Goal: Information Seeking & Learning: Learn about a topic

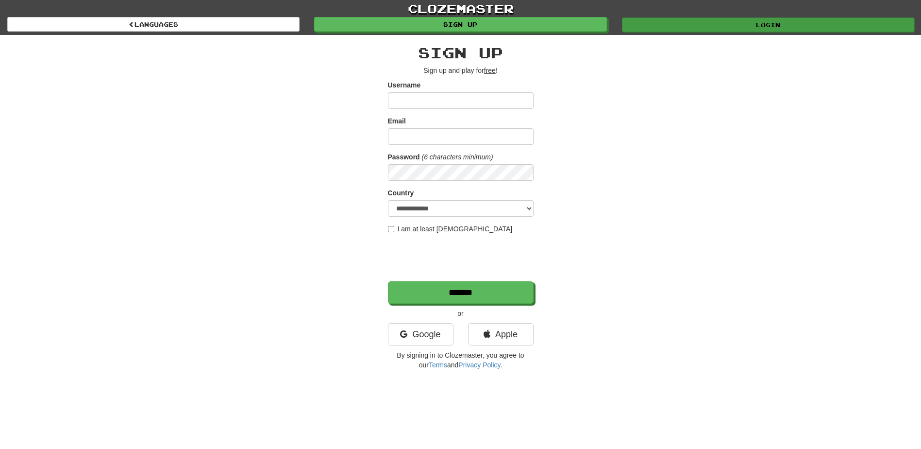
type input "*********"
click at [721, 28] on link "Login" at bounding box center [768, 24] width 292 height 15
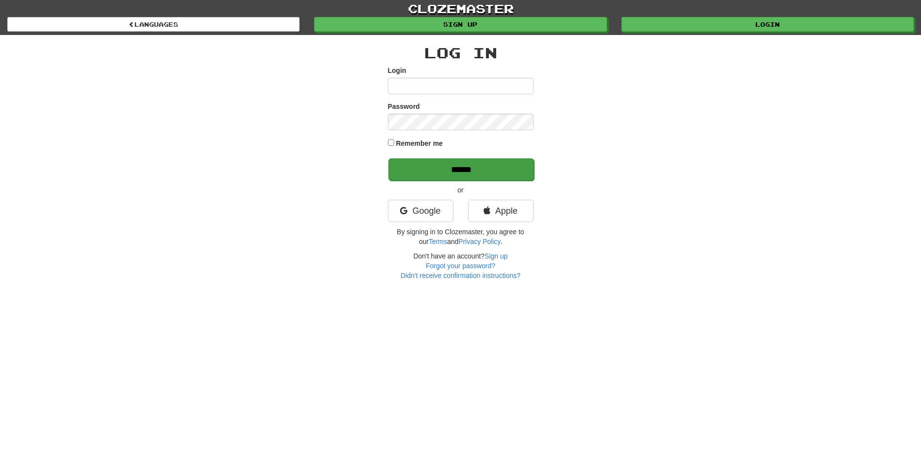
type input "*********"
click at [480, 169] on input "******" at bounding box center [462, 169] width 146 height 22
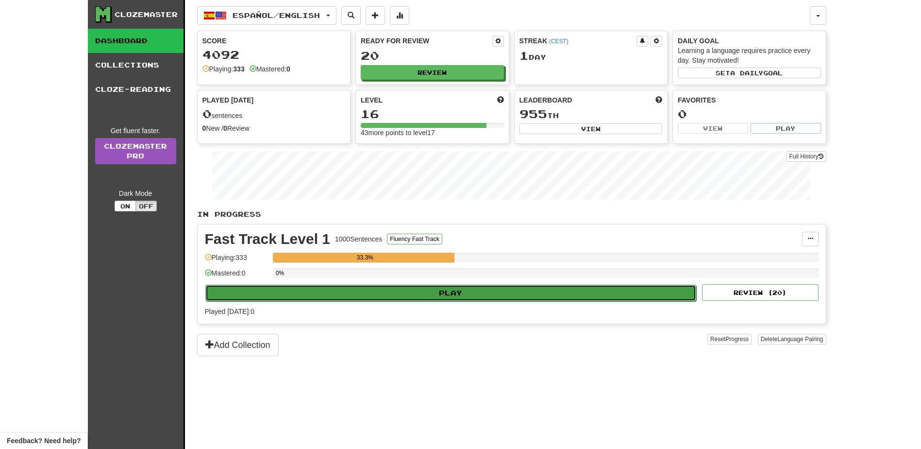
click at [460, 289] on button "Play" at bounding box center [450, 293] width 491 height 17
select select "**"
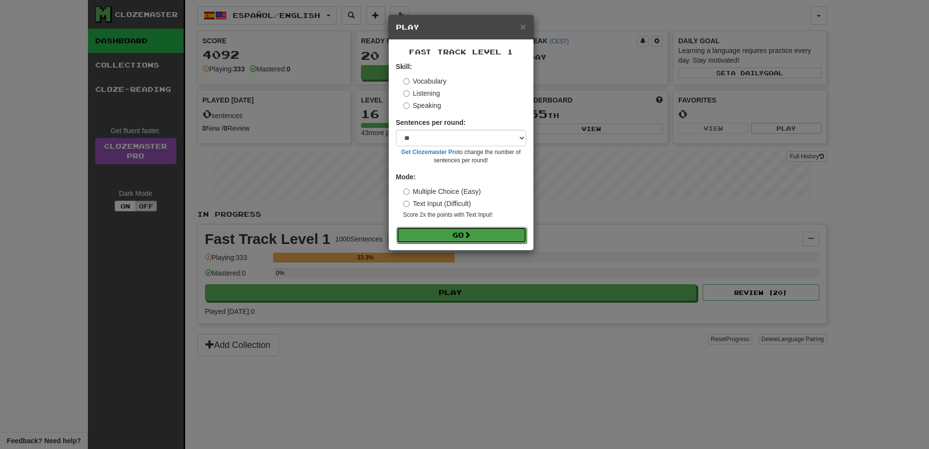
click at [468, 231] on span at bounding box center [467, 234] width 7 height 7
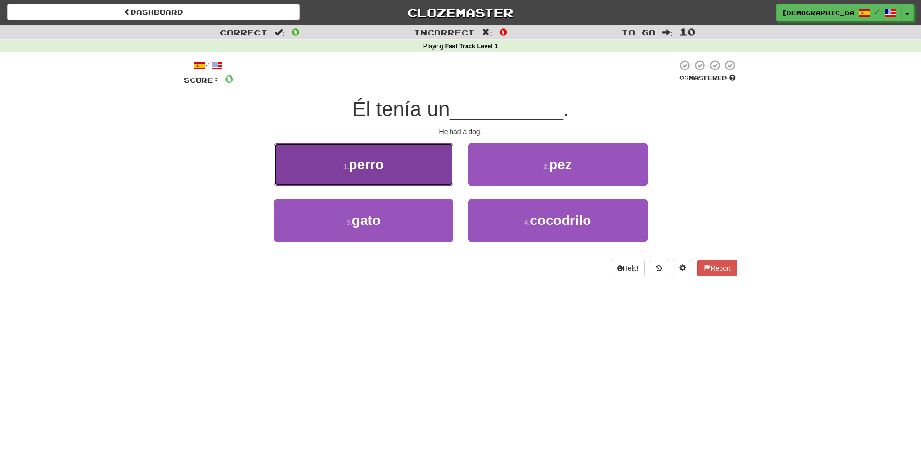
click at [414, 158] on button "1 . perro" at bounding box center [364, 164] width 180 height 42
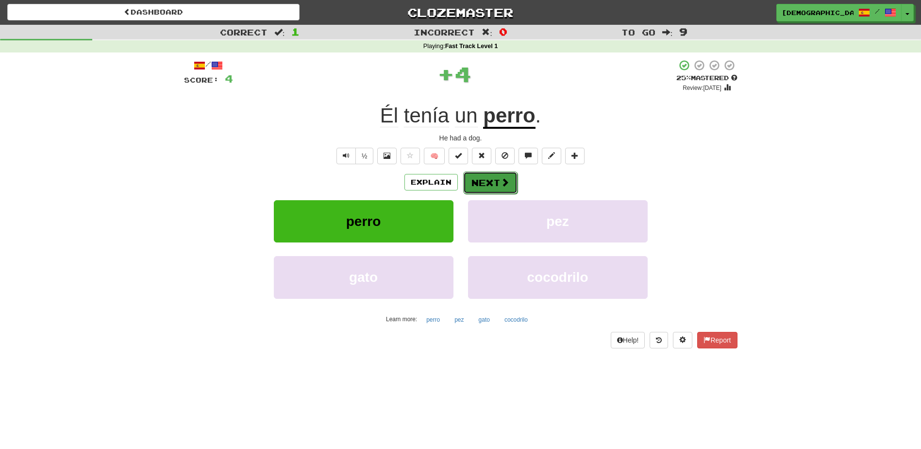
click at [490, 182] on button "Next" at bounding box center [490, 182] width 54 height 22
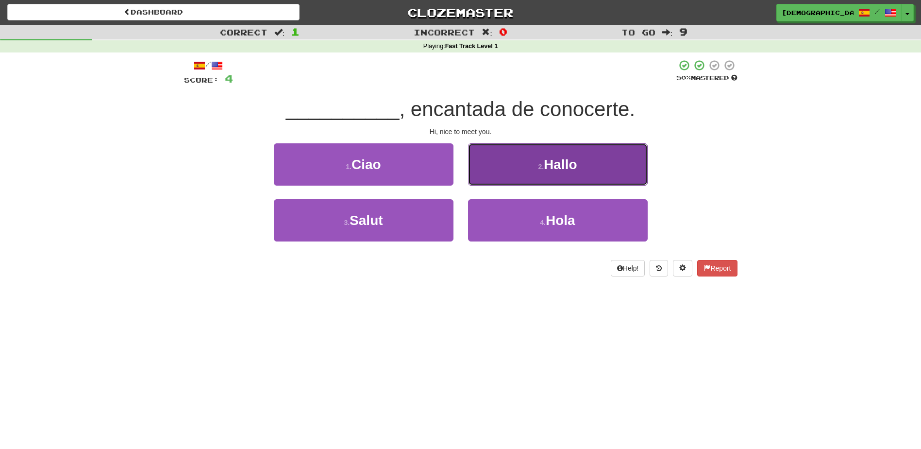
click at [556, 171] on span "Hallo" at bounding box center [560, 164] width 33 height 15
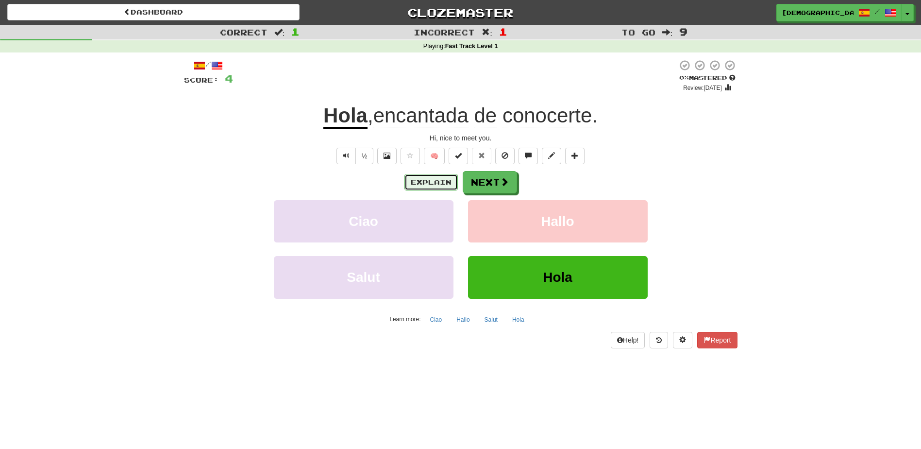
click at [440, 176] on button "Explain" at bounding box center [431, 182] width 53 height 17
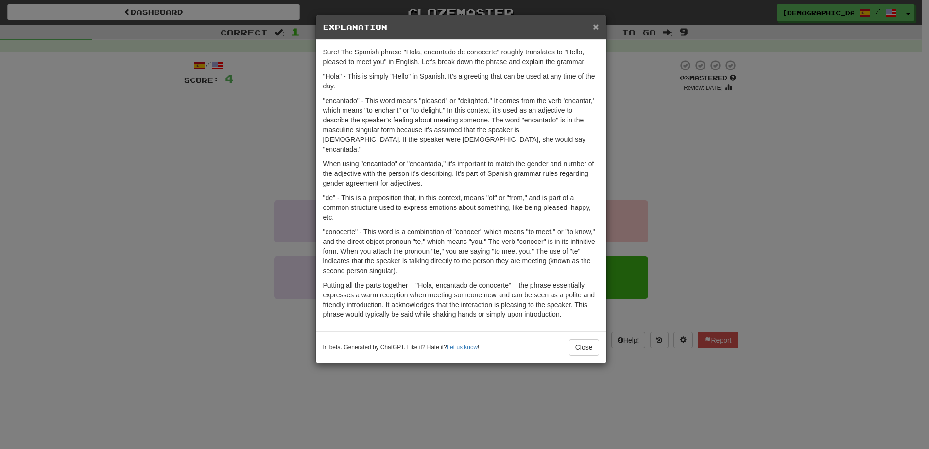
click at [596, 25] on span "×" at bounding box center [596, 26] width 6 height 11
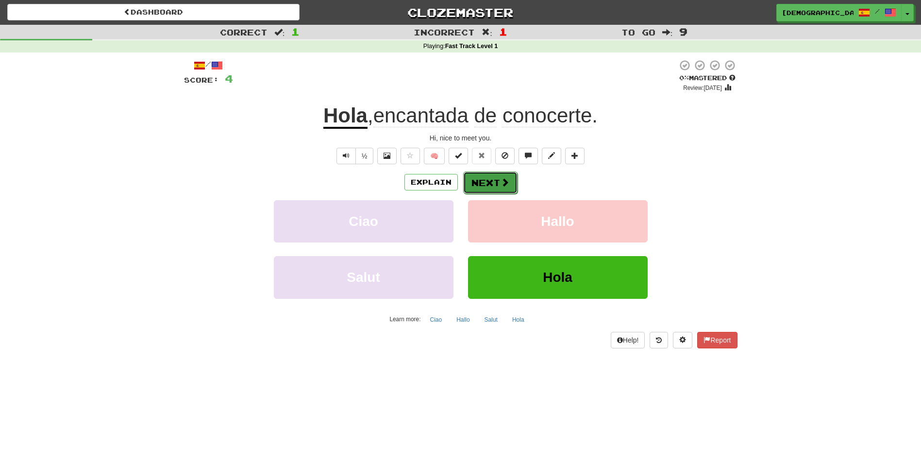
click at [487, 180] on button "Next" at bounding box center [490, 182] width 54 height 22
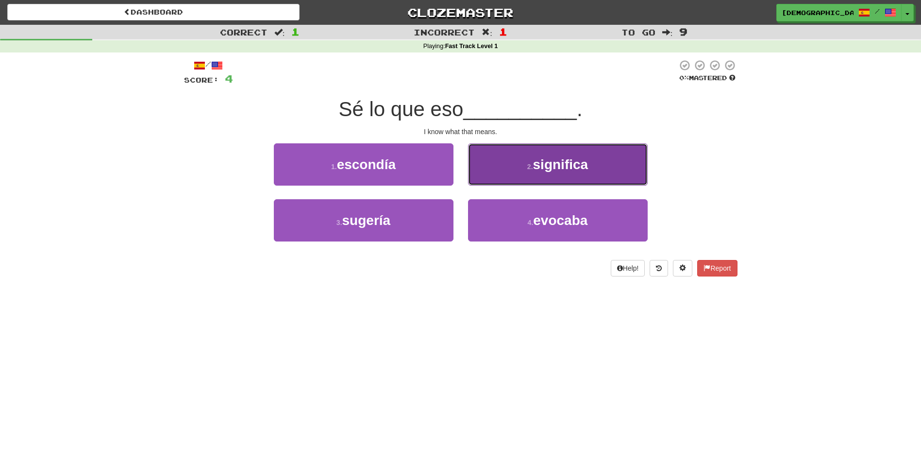
click at [539, 169] on span "significa" at bounding box center [560, 164] width 55 height 15
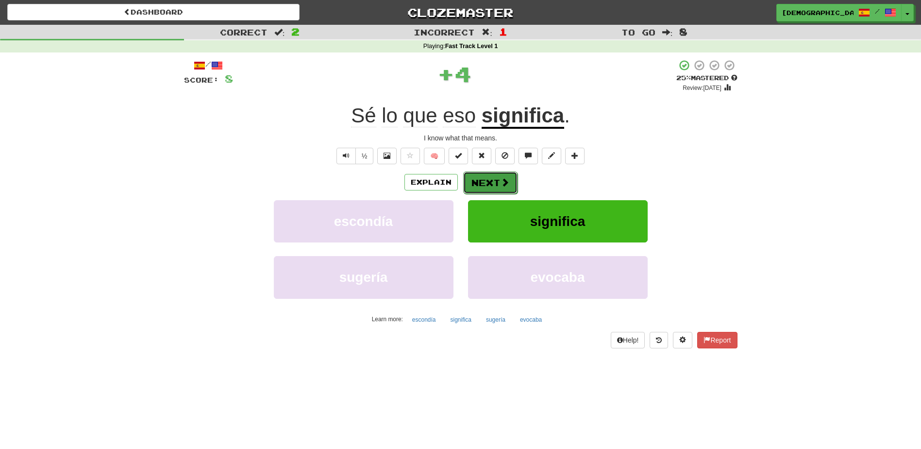
click at [491, 180] on button "Next" at bounding box center [490, 182] width 54 height 22
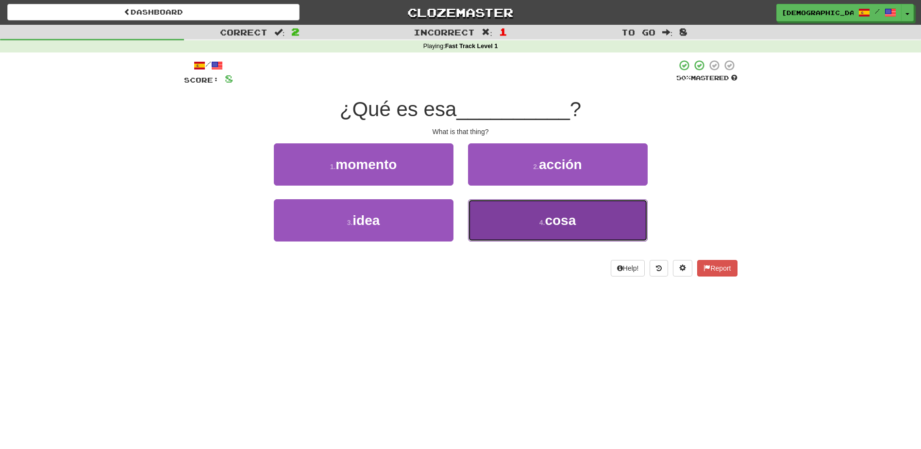
click at [571, 226] on span "cosa" at bounding box center [560, 220] width 31 height 15
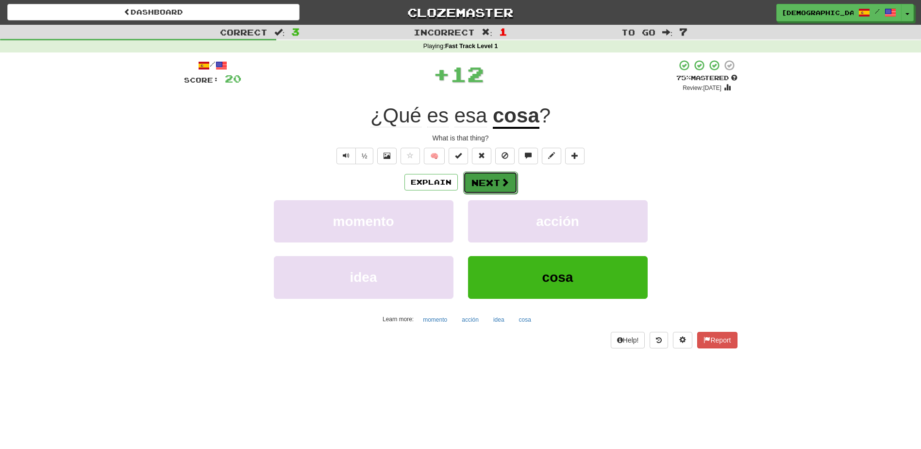
click at [498, 179] on button "Next" at bounding box center [490, 182] width 54 height 22
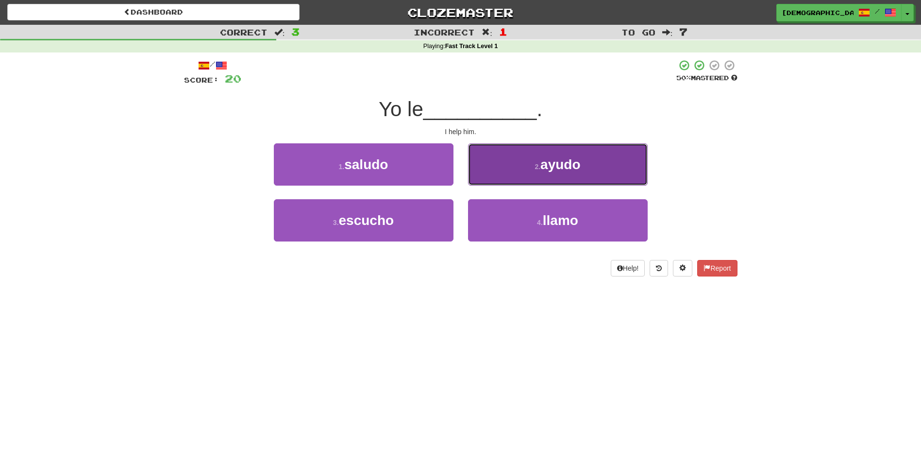
click at [549, 169] on span "ayudo" at bounding box center [561, 164] width 40 height 15
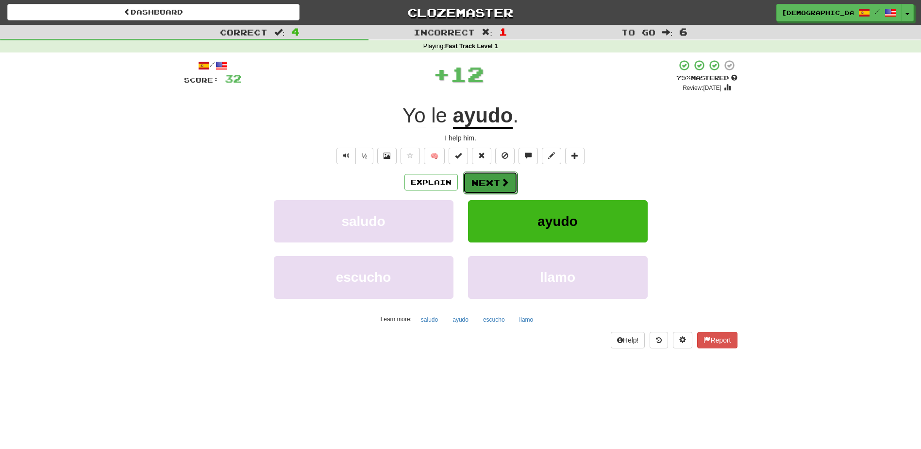
click at [485, 177] on button "Next" at bounding box center [490, 182] width 54 height 22
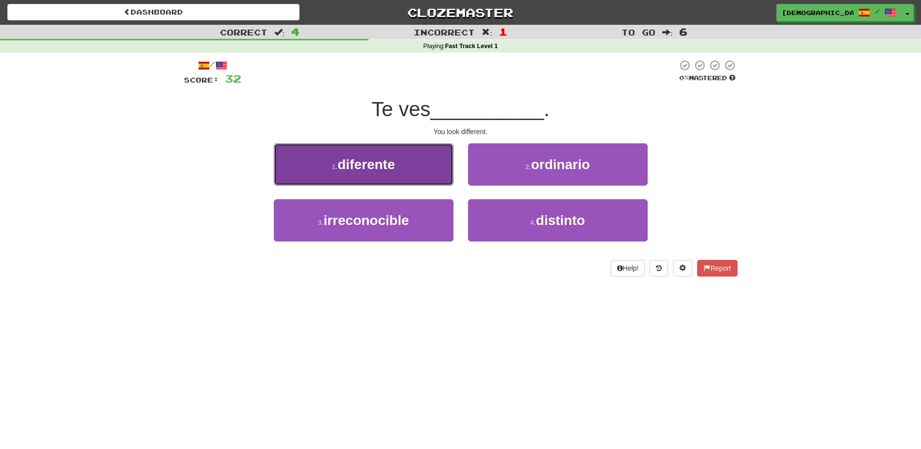
click at [430, 173] on button "1 . diferente" at bounding box center [364, 164] width 180 height 42
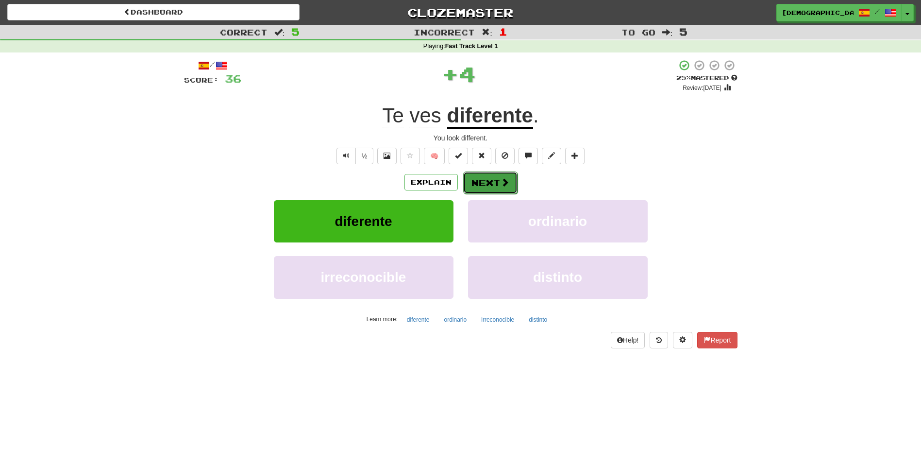
click at [492, 185] on button "Next" at bounding box center [490, 182] width 54 height 22
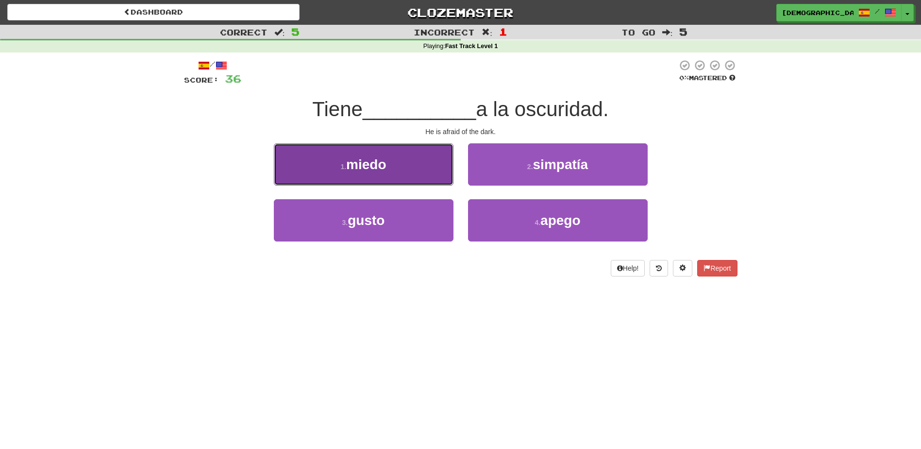
click at [399, 169] on button "1 . miedo" at bounding box center [364, 164] width 180 height 42
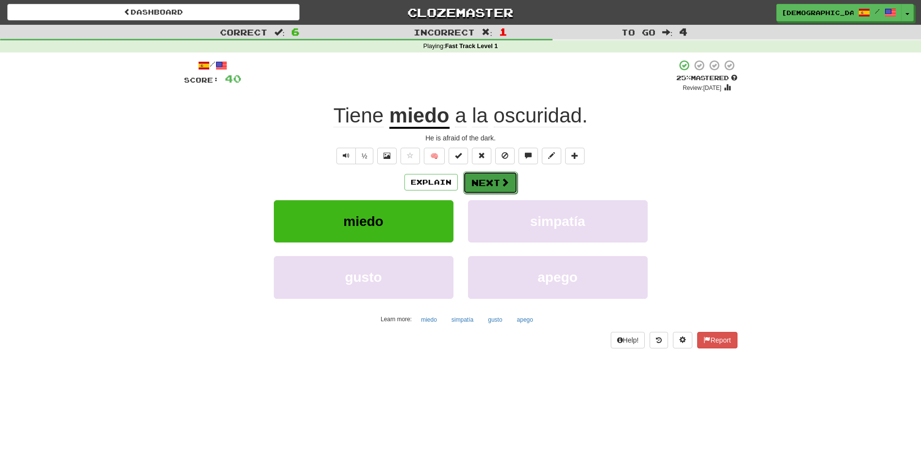
click at [486, 184] on button "Next" at bounding box center [490, 182] width 54 height 22
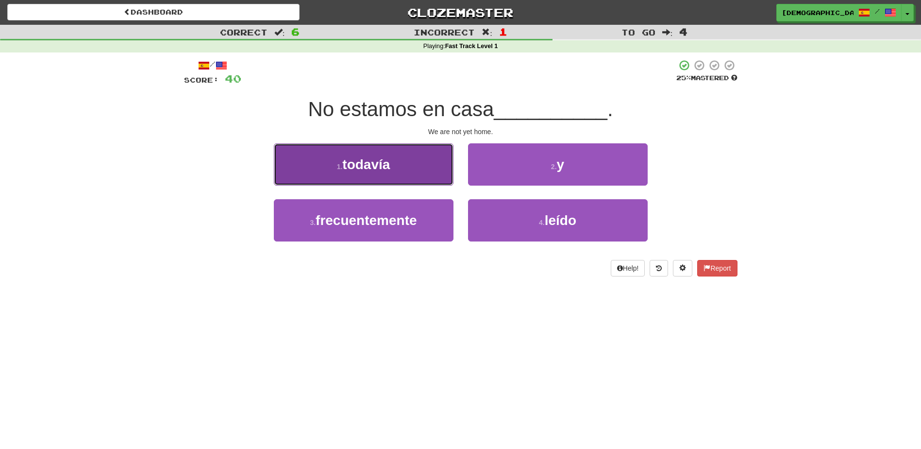
click at [402, 169] on button "1 . todavía" at bounding box center [364, 164] width 180 height 42
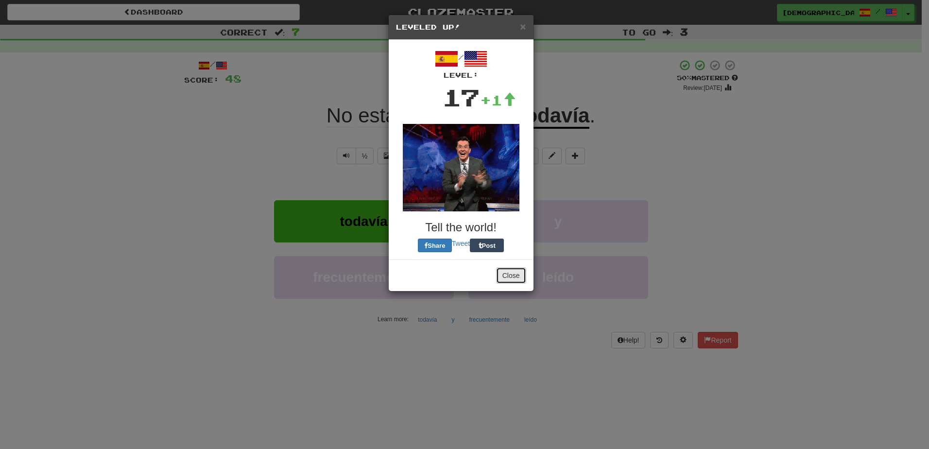
click at [508, 271] on button "Close" at bounding box center [511, 275] width 30 height 17
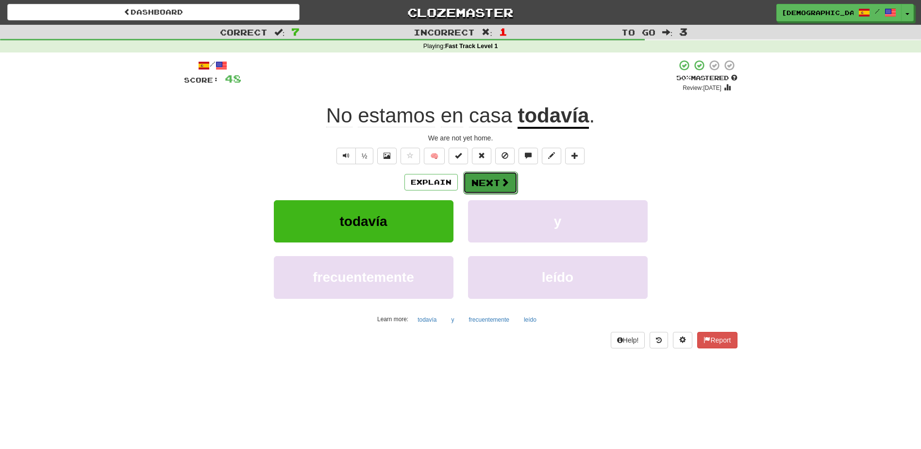
click at [487, 184] on button "Next" at bounding box center [490, 182] width 54 height 22
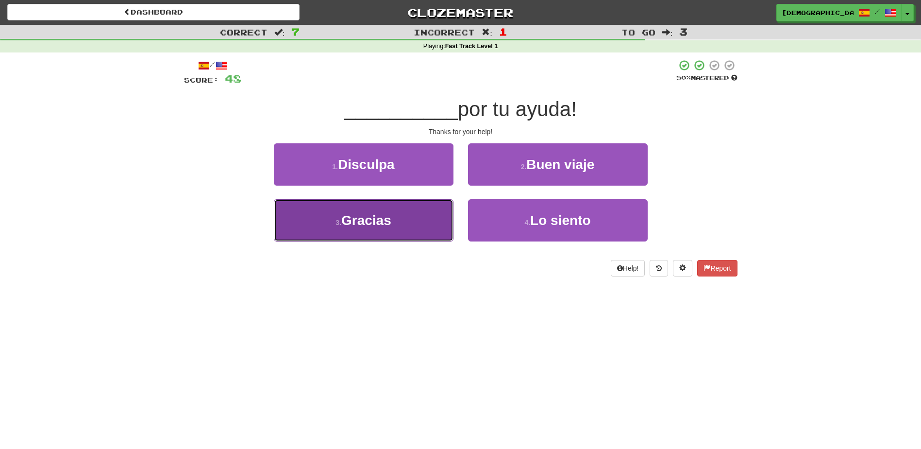
click at [397, 221] on button "3 . Gracias" at bounding box center [364, 220] width 180 height 42
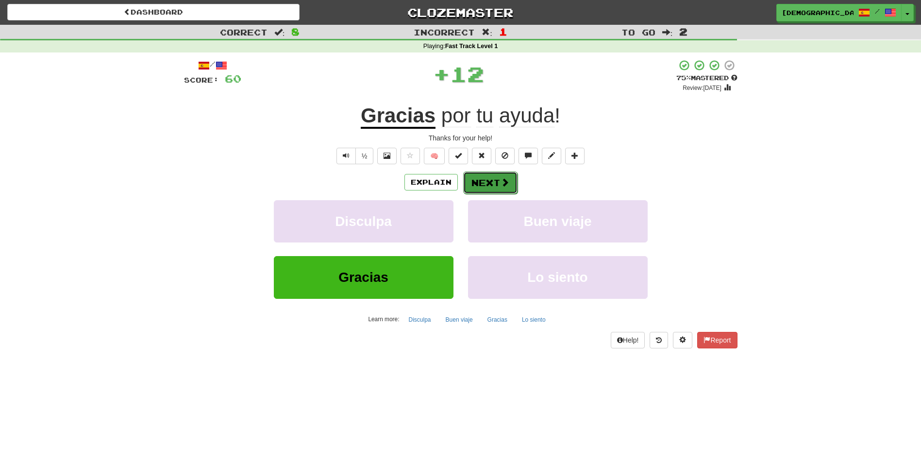
click at [490, 178] on button "Next" at bounding box center [490, 182] width 54 height 22
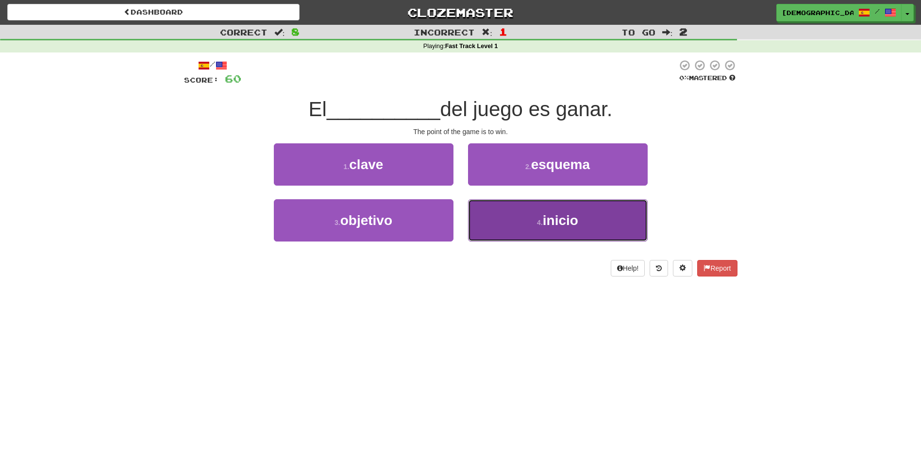
click at [546, 220] on span "inicio" at bounding box center [560, 220] width 35 height 15
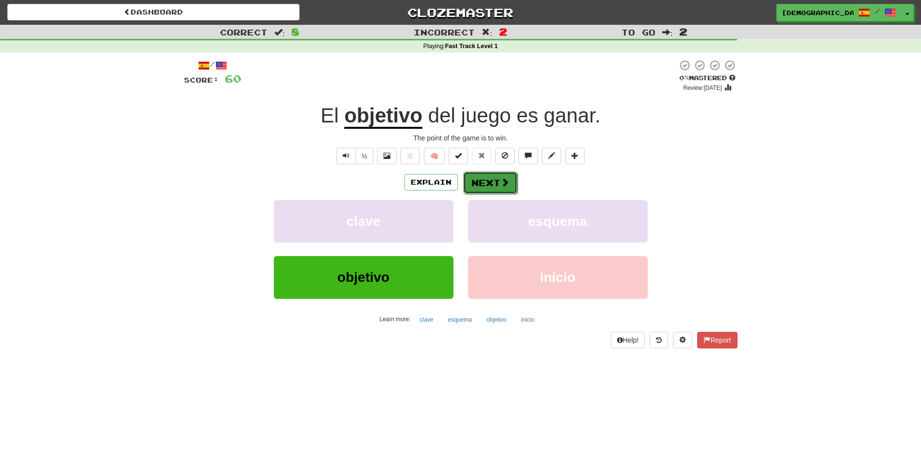
click at [487, 181] on button "Next" at bounding box center [490, 182] width 54 height 22
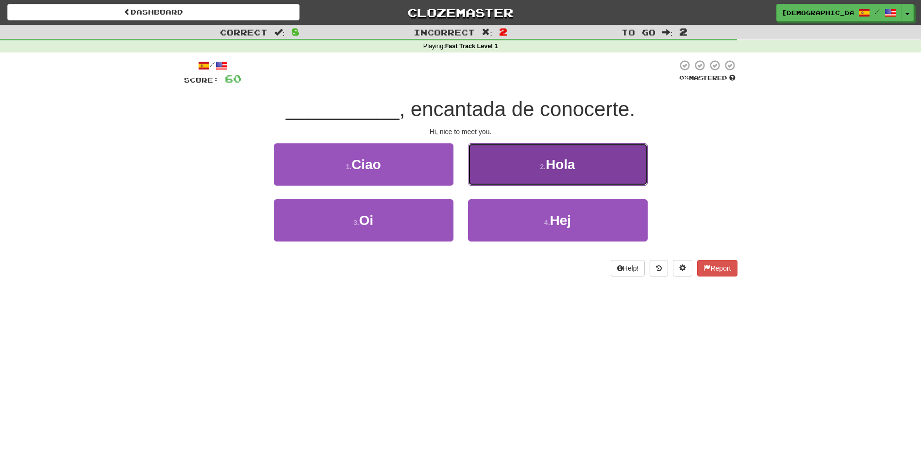
click at [562, 170] on span "Hola" at bounding box center [561, 164] width 30 height 15
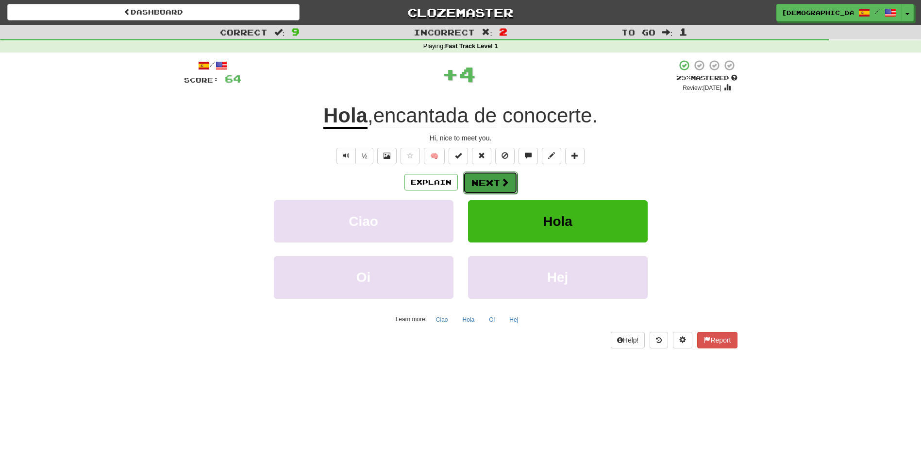
click at [492, 182] on button "Next" at bounding box center [490, 182] width 54 height 22
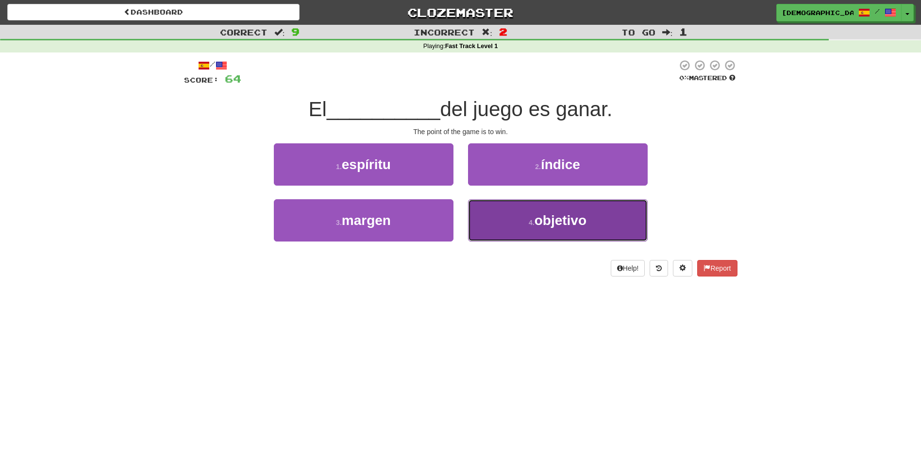
click at [548, 217] on span "objetivo" at bounding box center [561, 220] width 52 height 15
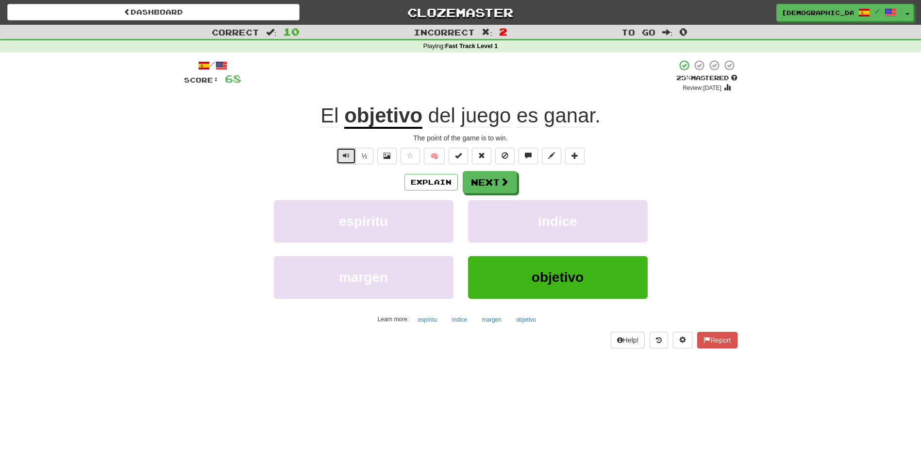
click at [342, 153] on button "Text-to-speech controls" at bounding box center [346, 156] width 19 height 17
click at [344, 153] on span "Text-to-speech controls" at bounding box center [346, 155] width 7 height 7
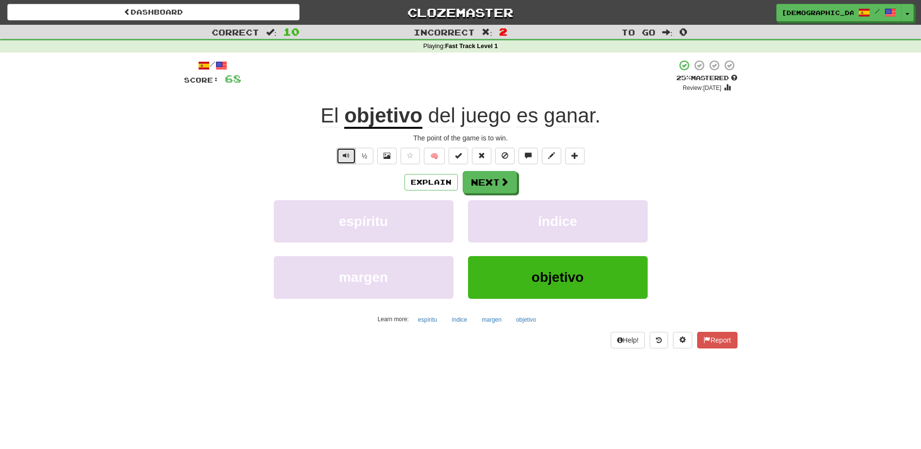
click at [344, 153] on span "Text-to-speech controls" at bounding box center [346, 155] width 7 height 7
click at [491, 183] on button "Next" at bounding box center [490, 182] width 54 height 22
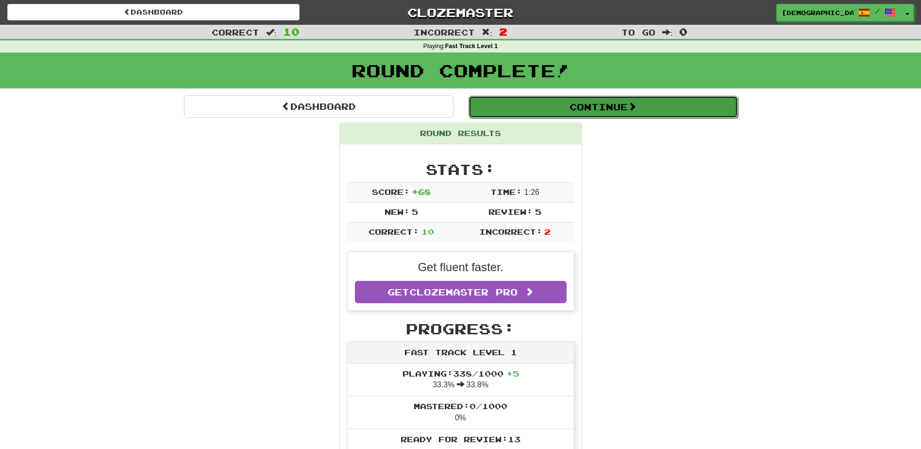
click at [551, 112] on button "Continue" at bounding box center [604, 107] width 270 height 22
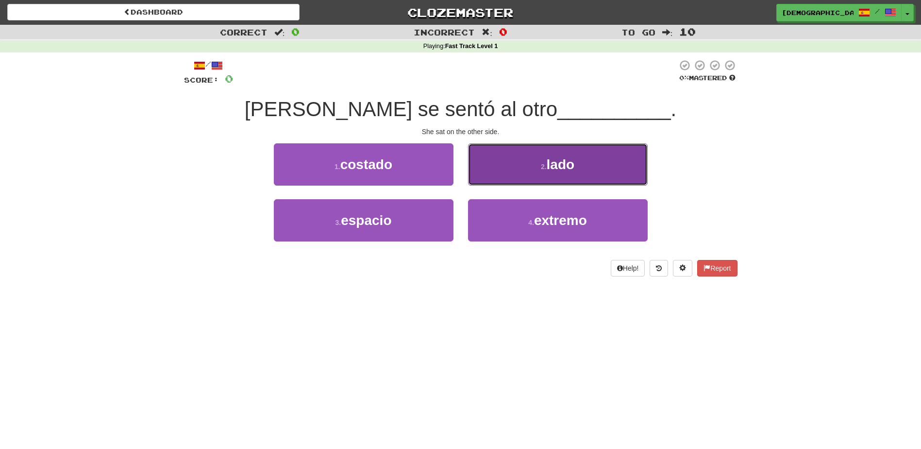
click at [554, 165] on span "lado" at bounding box center [561, 164] width 28 height 15
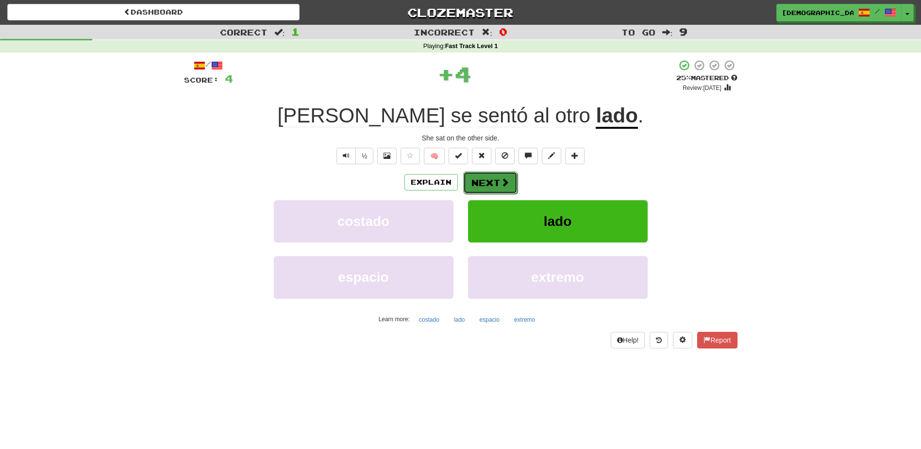
click at [492, 184] on button "Next" at bounding box center [490, 182] width 54 height 22
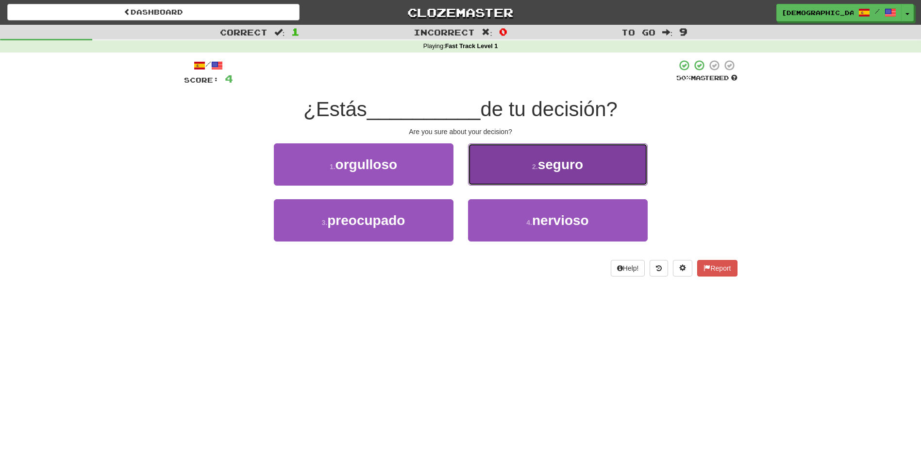
click at [558, 167] on span "seguro" at bounding box center [560, 164] width 45 height 15
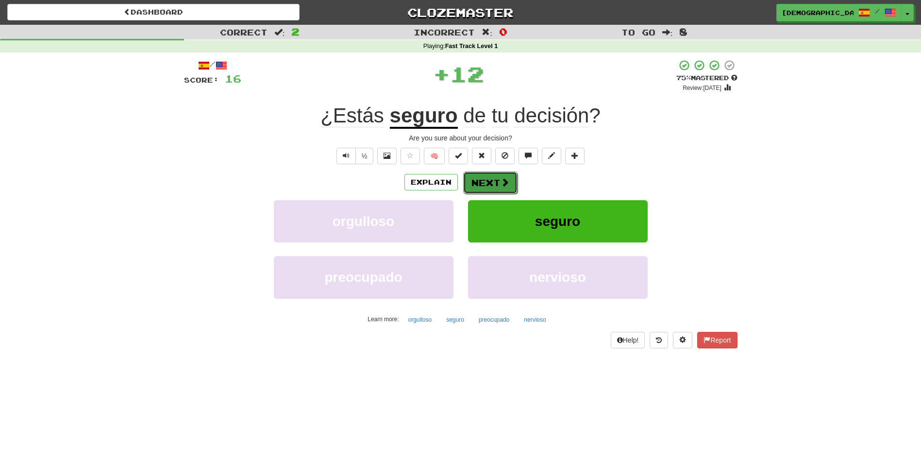
click at [492, 181] on button "Next" at bounding box center [490, 182] width 54 height 22
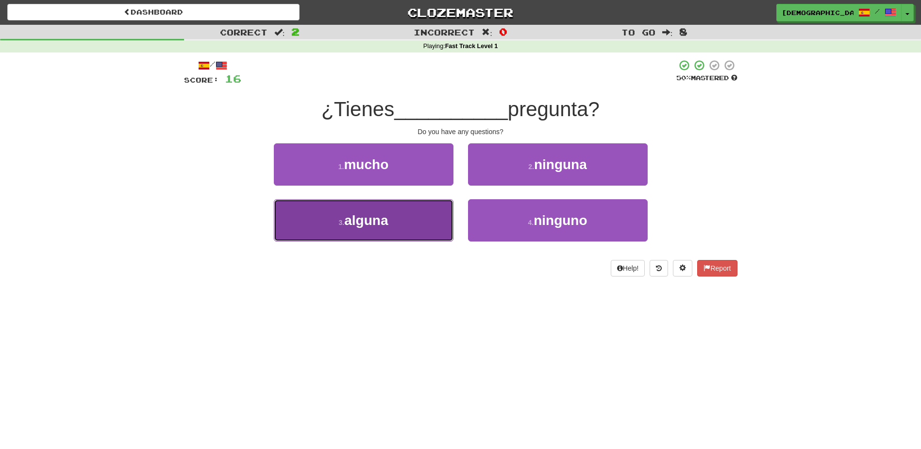
click at [397, 218] on button "3 . alguna" at bounding box center [364, 220] width 180 height 42
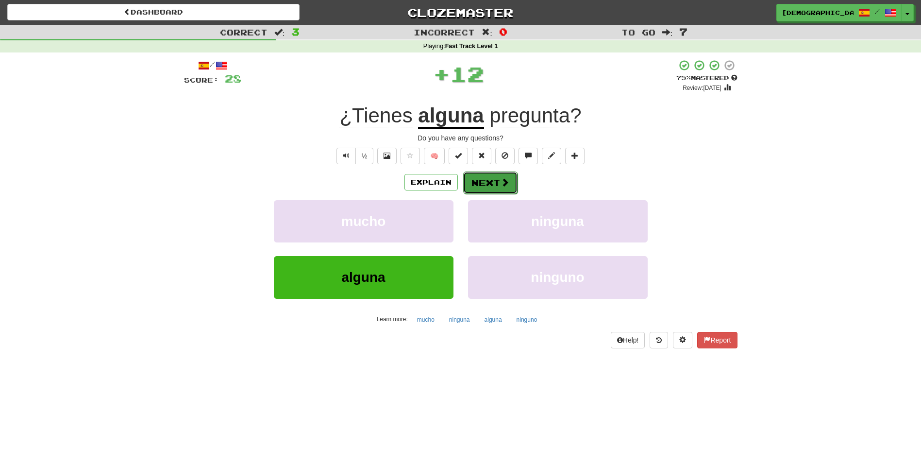
click at [484, 179] on button "Next" at bounding box center [490, 182] width 54 height 22
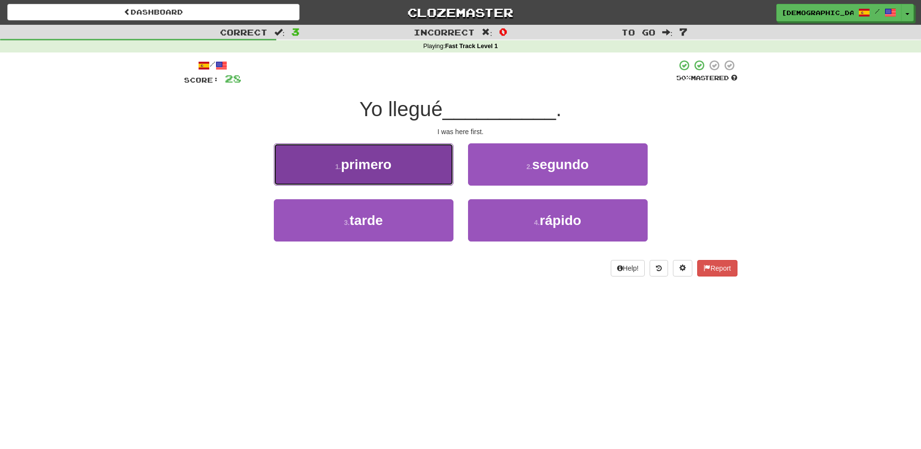
click at [425, 175] on button "1 . primero" at bounding box center [364, 164] width 180 height 42
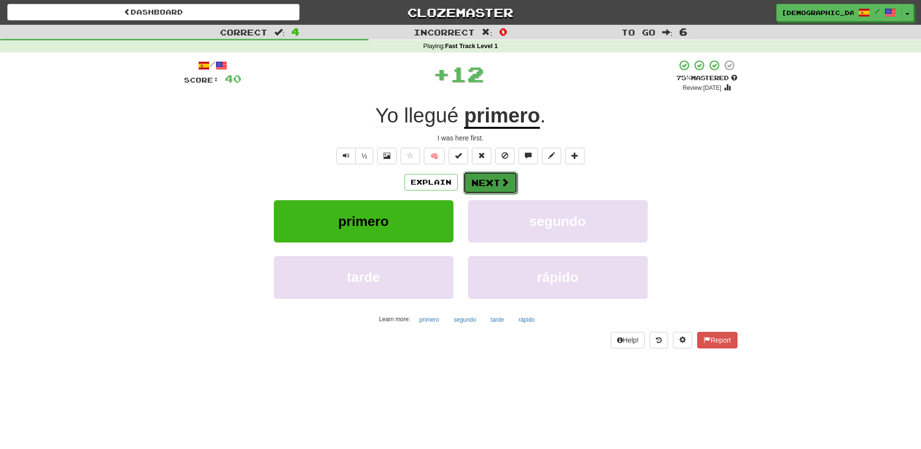
click at [484, 186] on button "Next" at bounding box center [490, 182] width 54 height 22
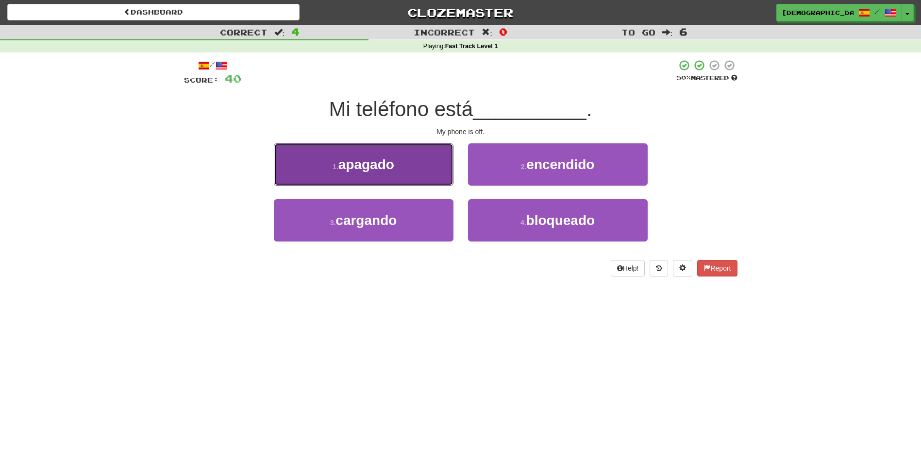
click at [407, 173] on button "1 . apagado" at bounding box center [364, 164] width 180 height 42
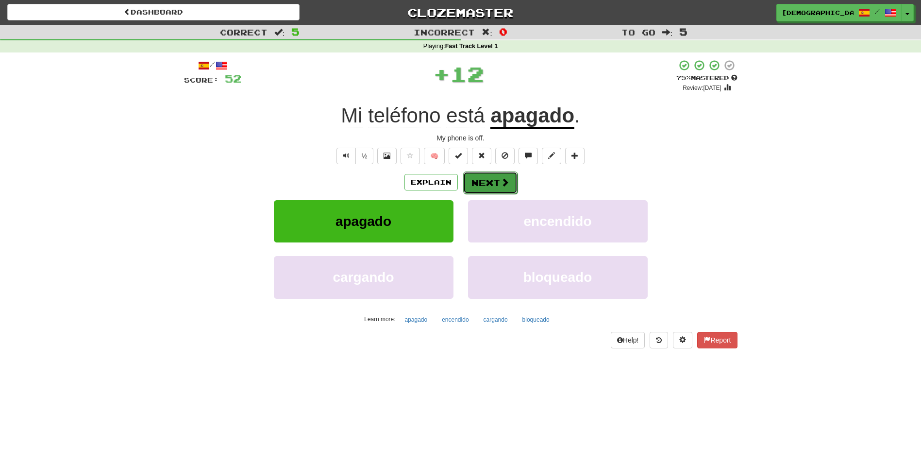
click at [490, 186] on button "Next" at bounding box center [490, 182] width 54 height 22
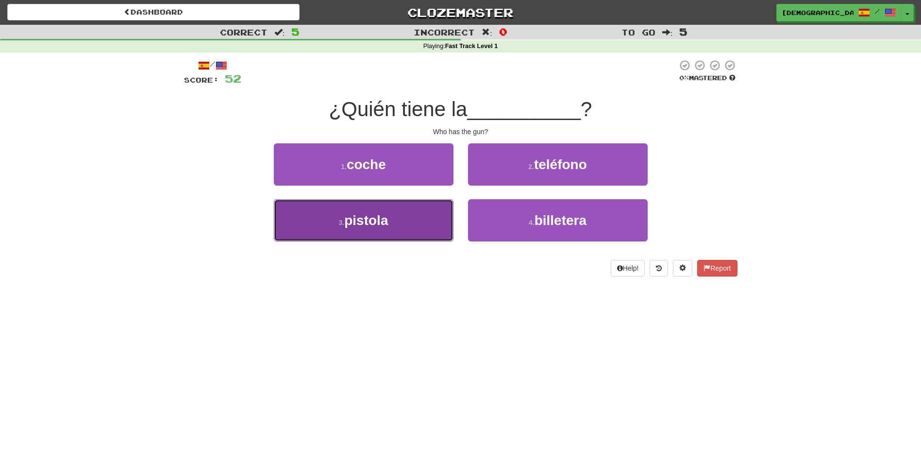
click at [397, 217] on button "3 . pistola" at bounding box center [364, 220] width 180 height 42
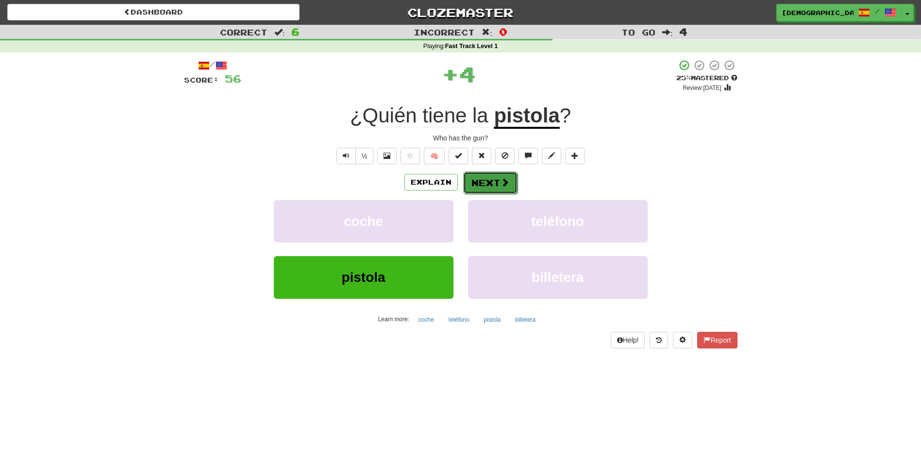
click at [501, 178] on span at bounding box center [505, 182] width 9 height 9
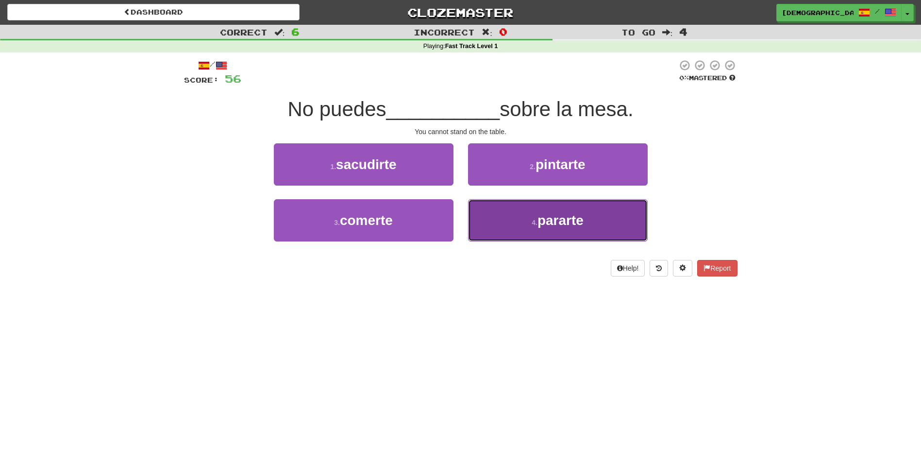
click at [559, 220] on span "pararte" at bounding box center [561, 220] width 46 height 15
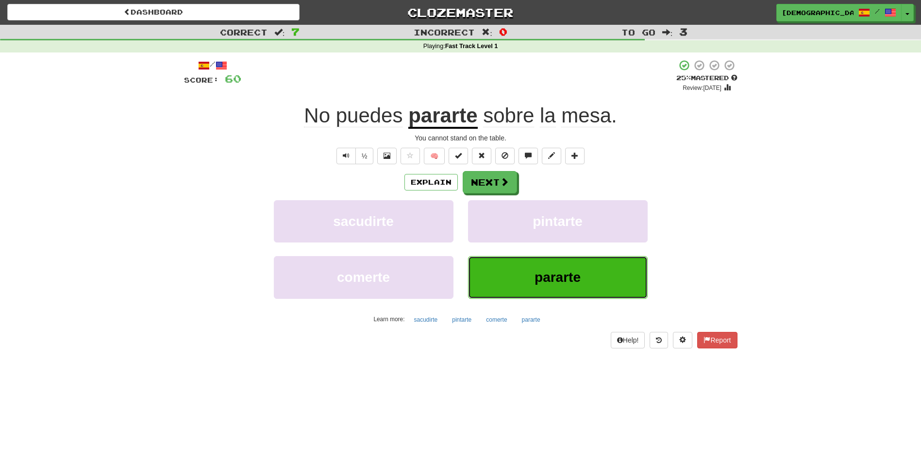
click at [561, 274] on span "pararte" at bounding box center [558, 277] width 46 height 15
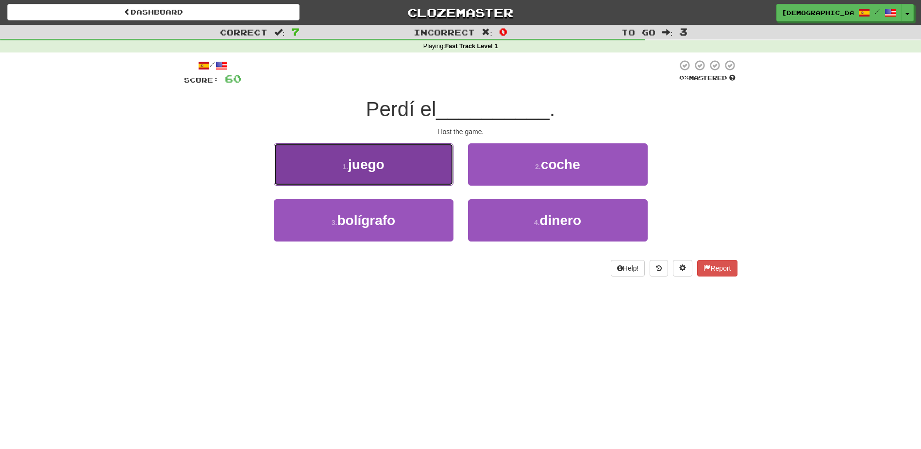
click at [382, 170] on span "juego" at bounding box center [366, 164] width 36 height 15
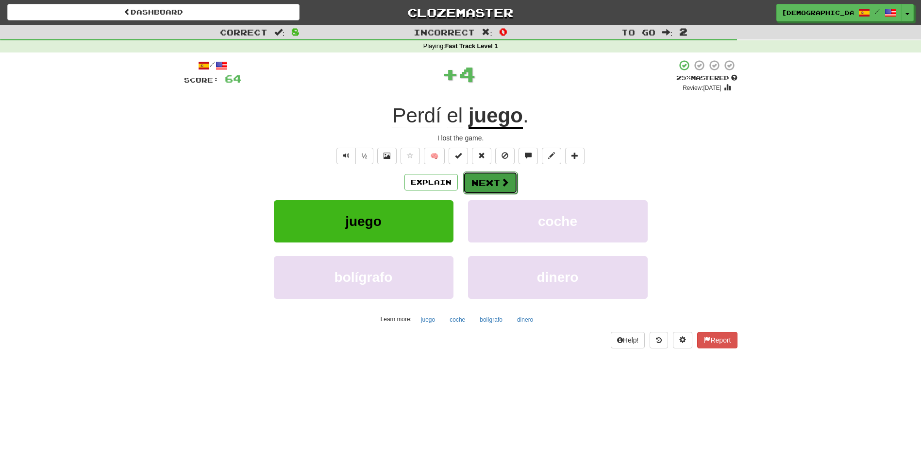
click at [491, 187] on button "Next" at bounding box center [490, 182] width 54 height 22
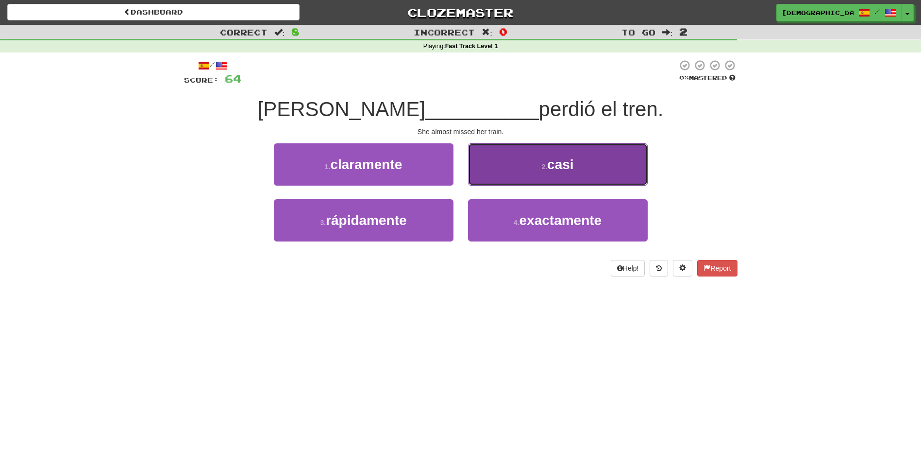
click at [559, 167] on span "casi" at bounding box center [560, 164] width 27 height 15
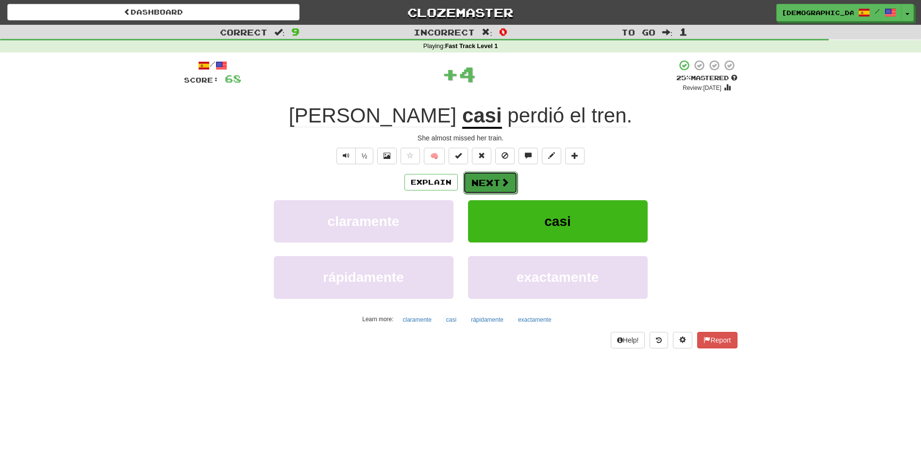
click at [491, 181] on button "Next" at bounding box center [490, 182] width 54 height 22
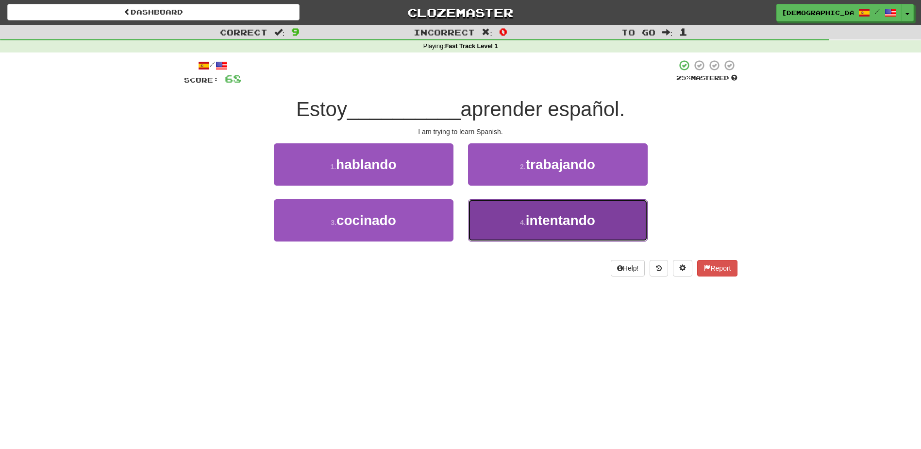
click at [534, 220] on span "intentando" at bounding box center [560, 220] width 69 height 15
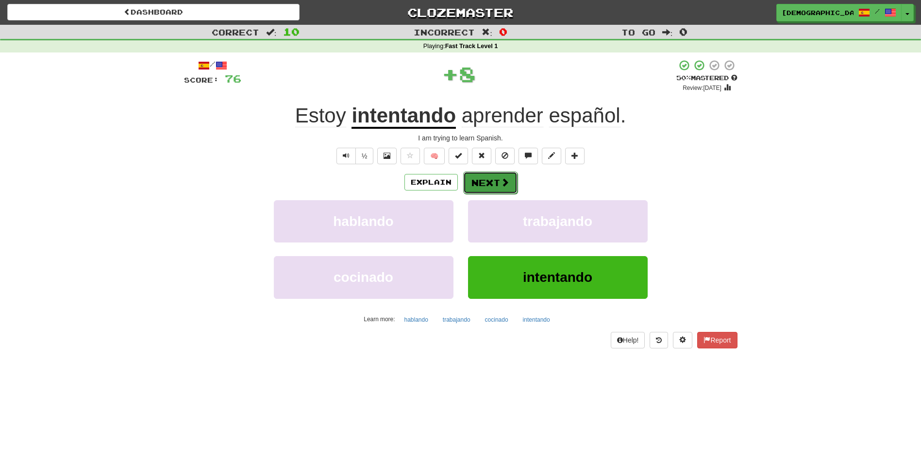
click at [494, 186] on button "Next" at bounding box center [490, 182] width 54 height 22
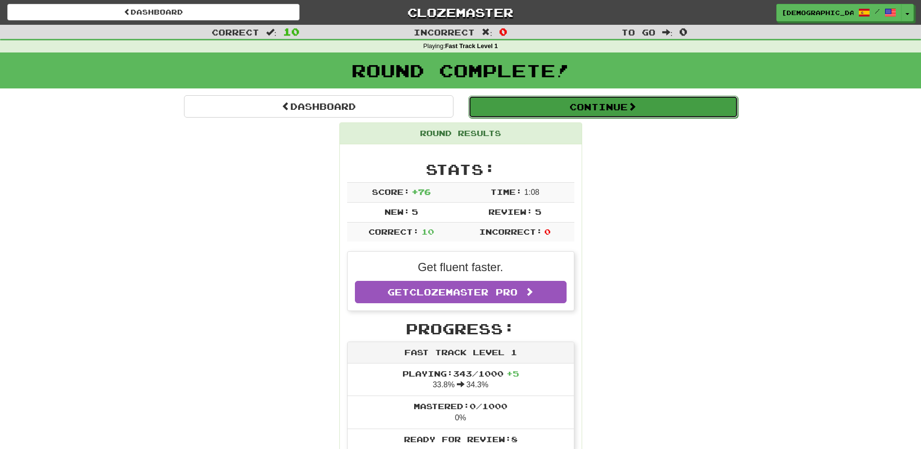
click at [526, 108] on button "Continue" at bounding box center [604, 107] width 270 height 22
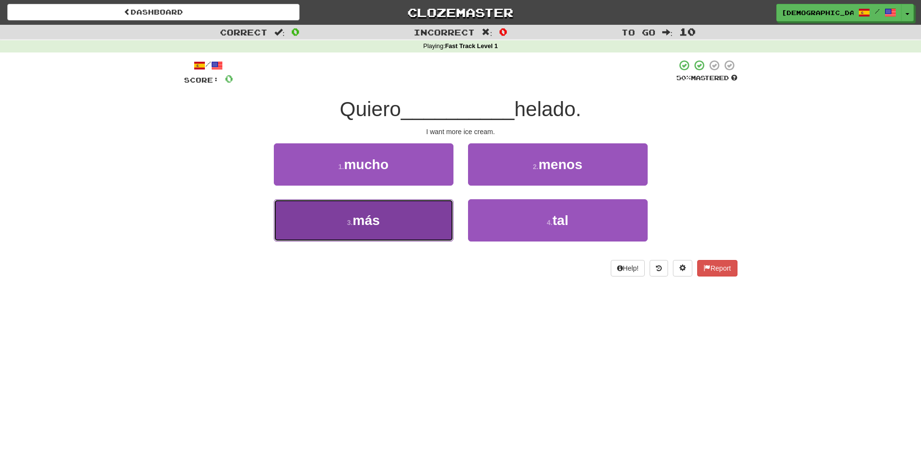
click at [393, 216] on button "3 . más" at bounding box center [364, 220] width 180 height 42
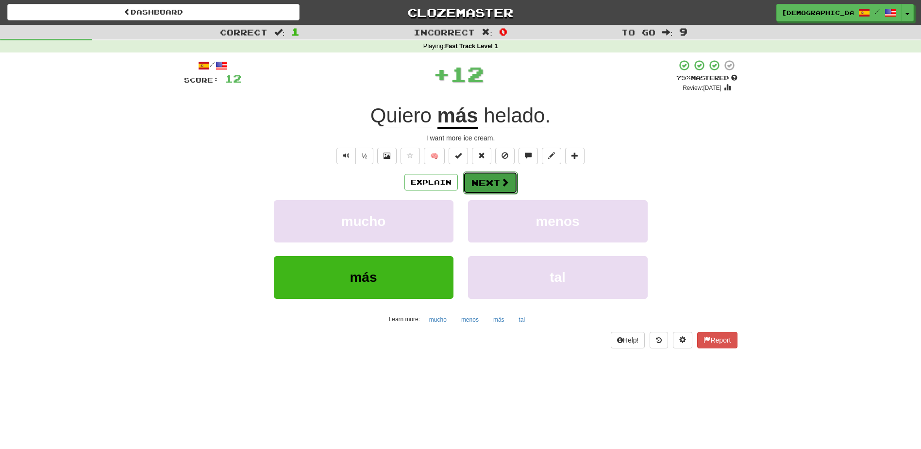
click at [494, 180] on button "Next" at bounding box center [490, 182] width 54 height 22
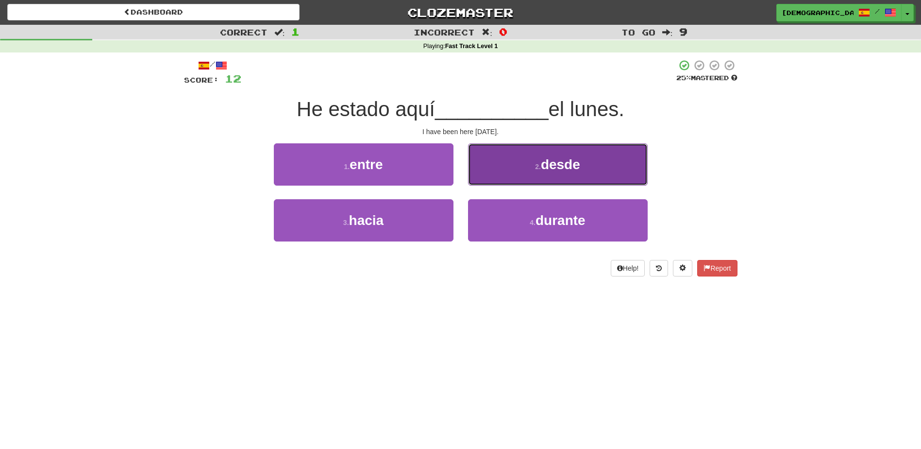
click at [544, 177] on button "2 . desde" at bounding box center [558, 164] width 180 height 42
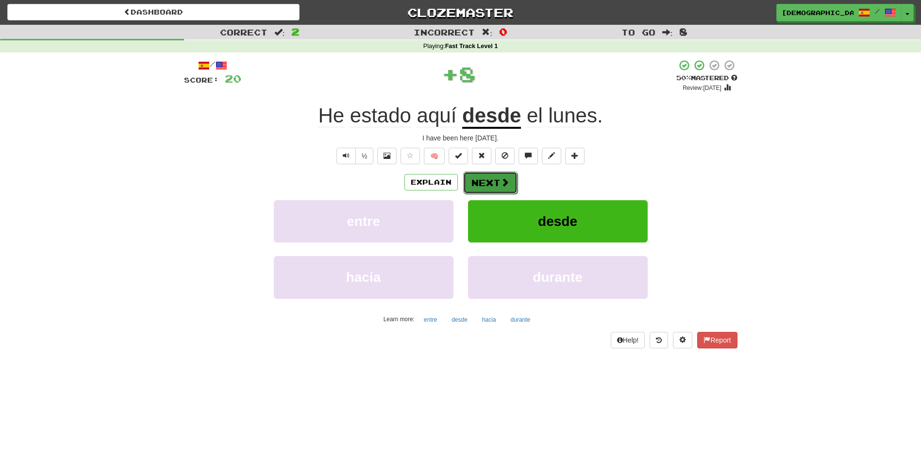
click at [498, 188] on button "Next" at bounding box center [490, 182] width 54 height 22
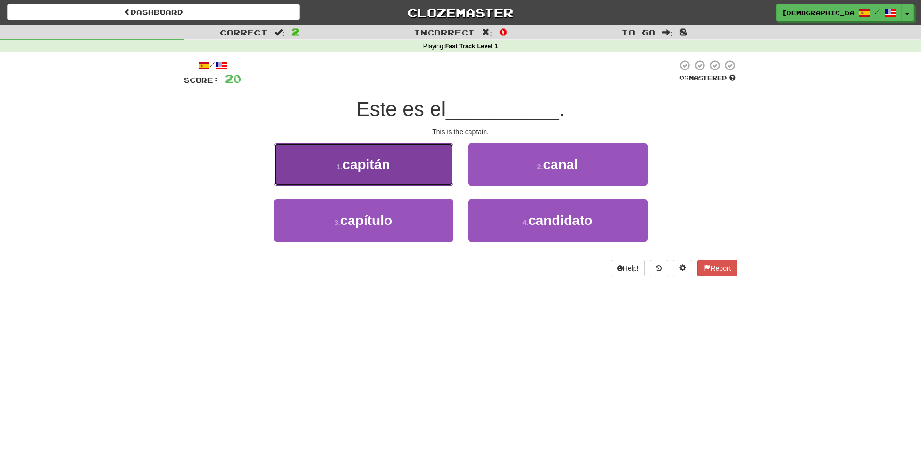
click at [423, 176] on button "1 . capitán" at bounding box center [364, 164] width 180 height 42
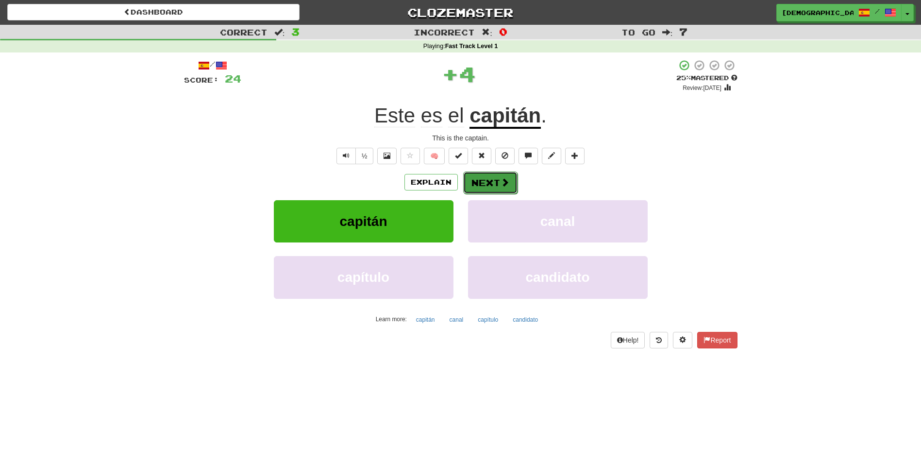
click at [490, 179] on button "Next" at bounding box center [490, 182] width 54 height 22
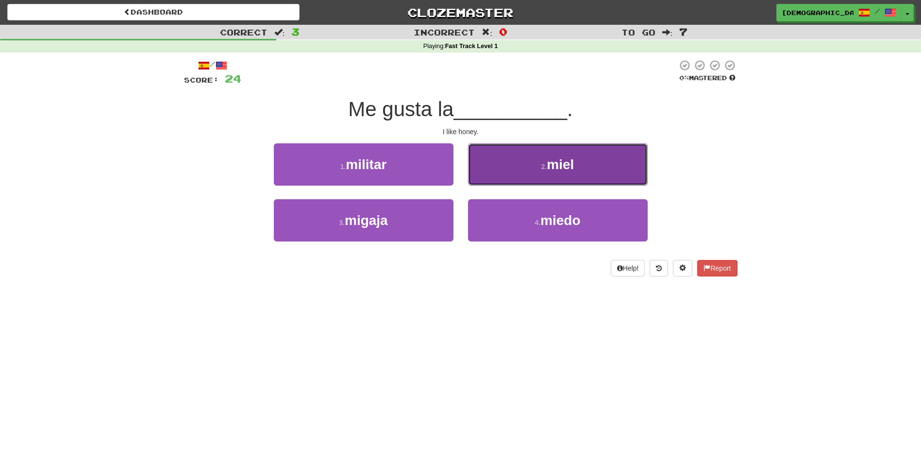
click at [555, 180] on button "2 . miel" at bounding box center [558, 164] width 180 height 42
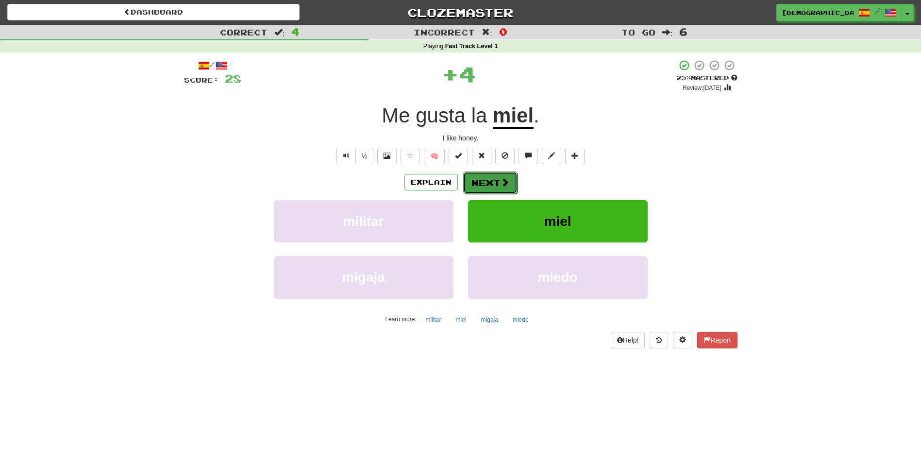
click at [494, 180] on button "Next" at bounding box center [490, 182] width 54 height 22
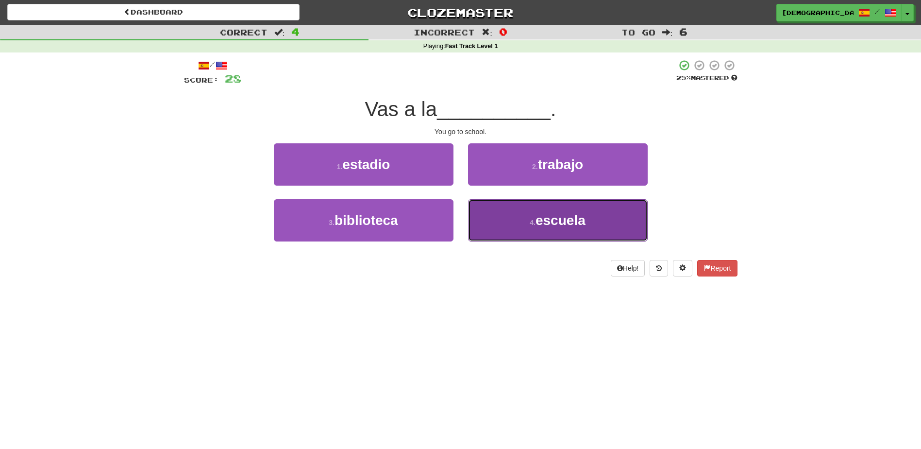
click at [554, 221] on span "escuela" at bounding box center [561, 220] width 50 height 15
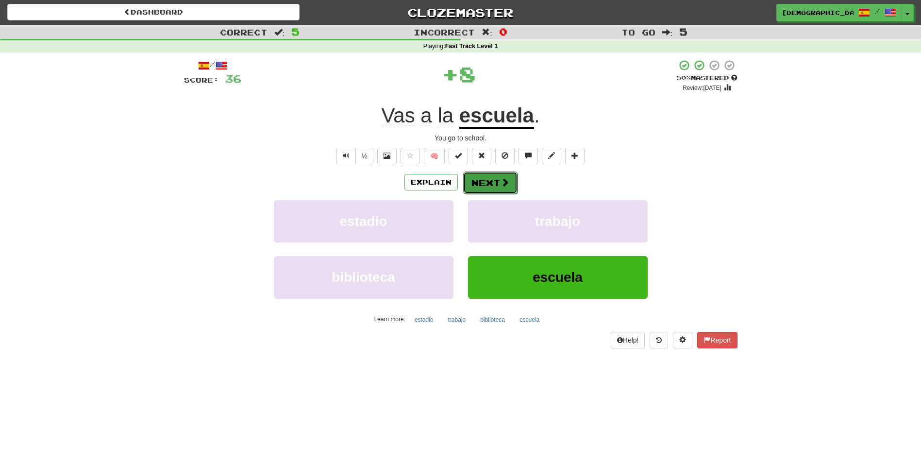
click at [479, 181] on button "Next" at bounding box center [490, 182] width 54 height 22
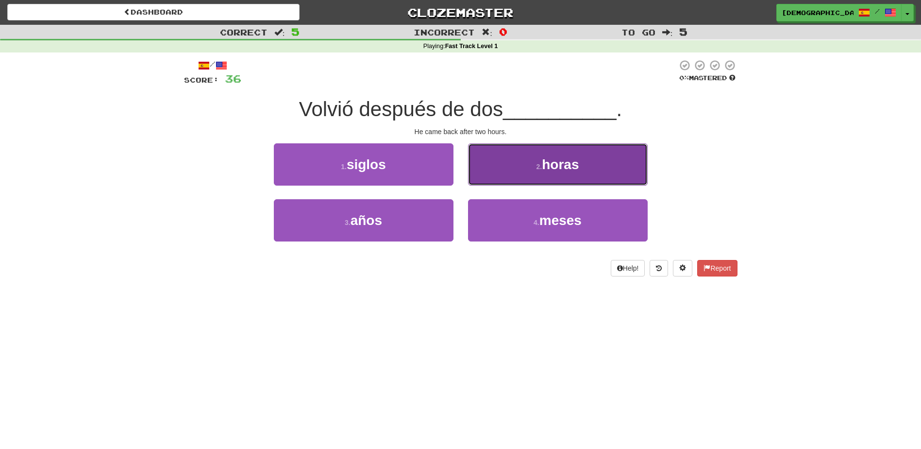
click at [554, 173] on button "2 . horas" at bounding box center [558, 164] width 180 height 42
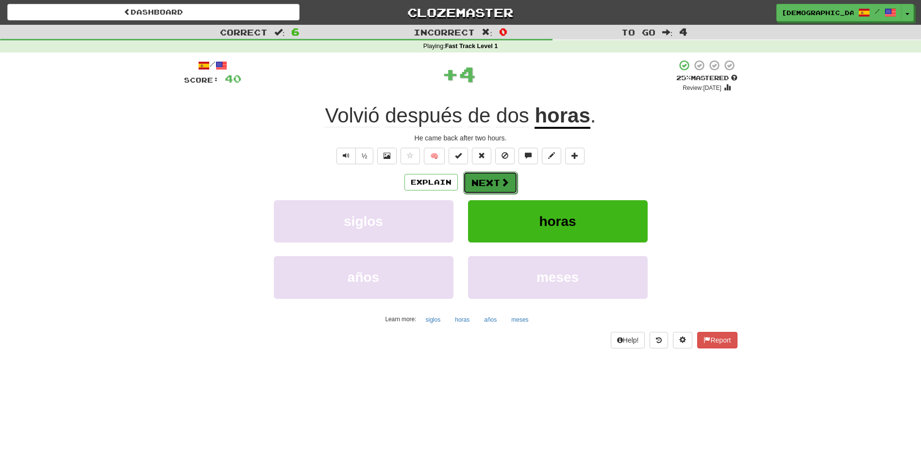
click at [486, 180] on button "Next" at bounding box center [490, 182] width 54 height 22
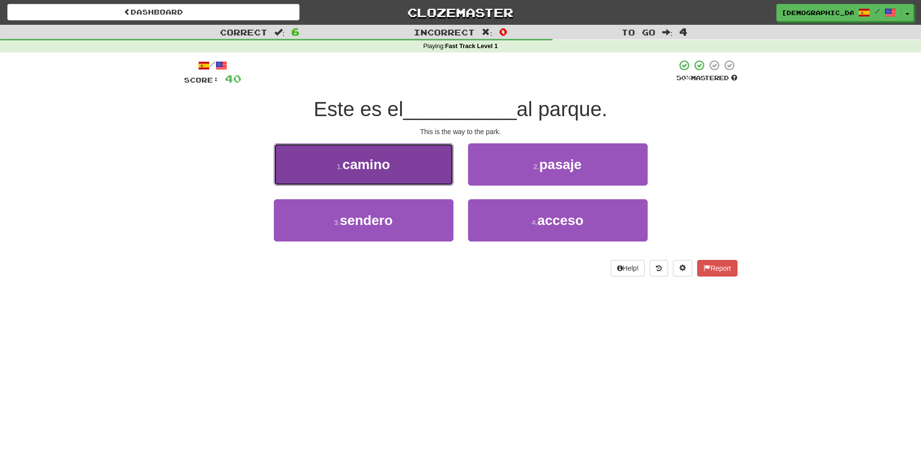
click at [406, 171] on button "1 . camino" at bounding box center [364, 164] width 180 height 42
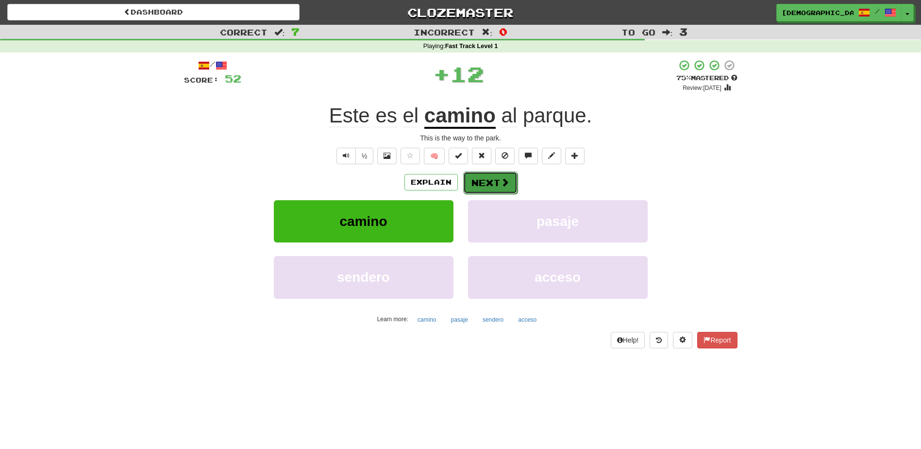
click at [495, 182] on button "Next" at bounding box center [490, 182] width 54 height 22
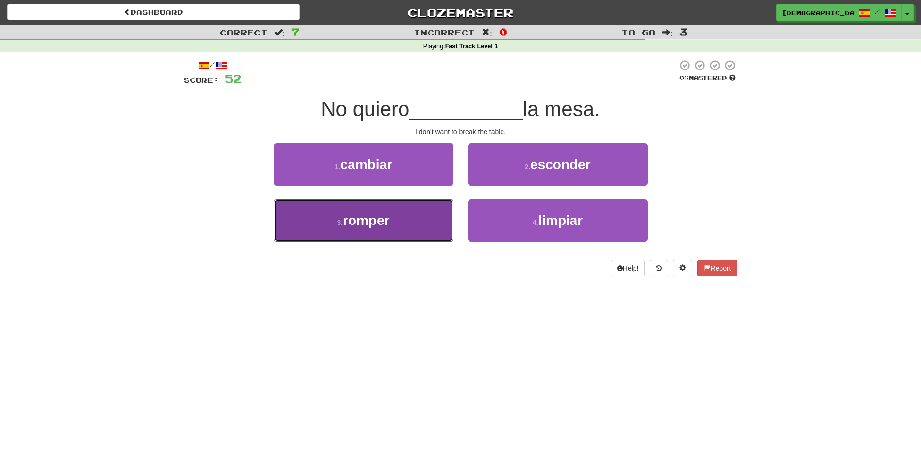
click at [410, 218] on button "3 . romper" at bounding box center [364, 220] width 180 height 42
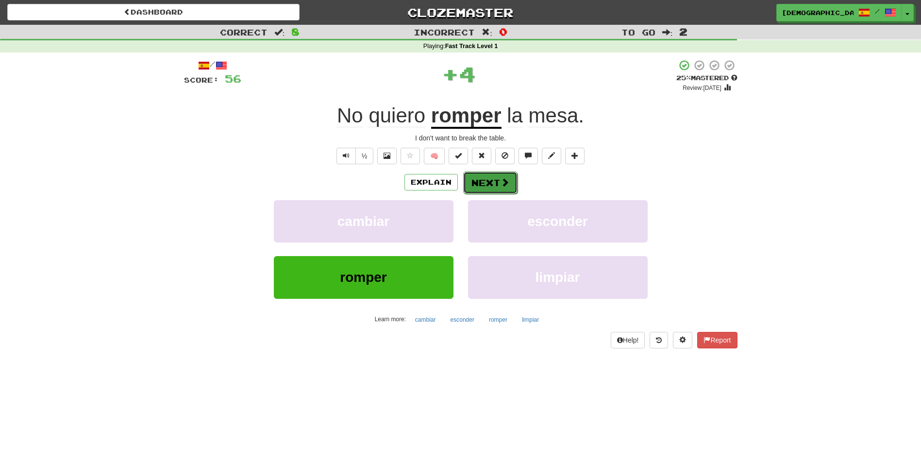
click at [478, 178] on button "Next" at bounding box center [490, 182] width 54 height 22
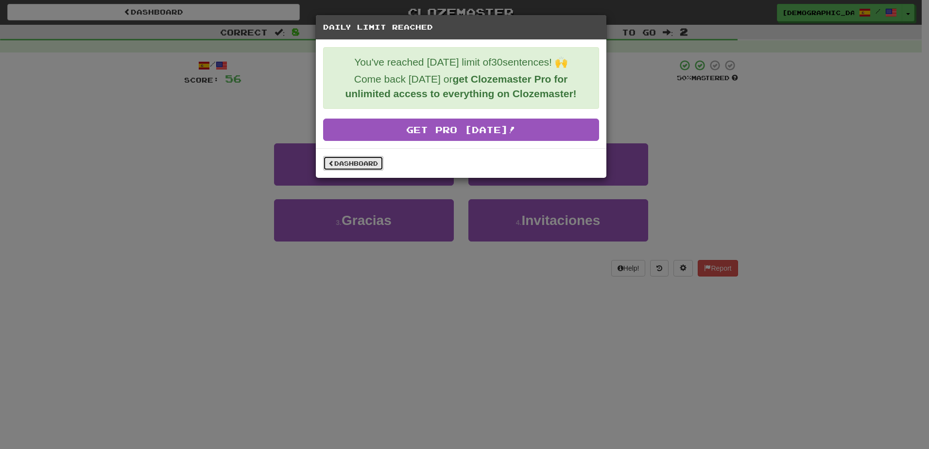
click at [373, 160] on link "Dashboard" at bounding box center [353, 163] width 60 height 15
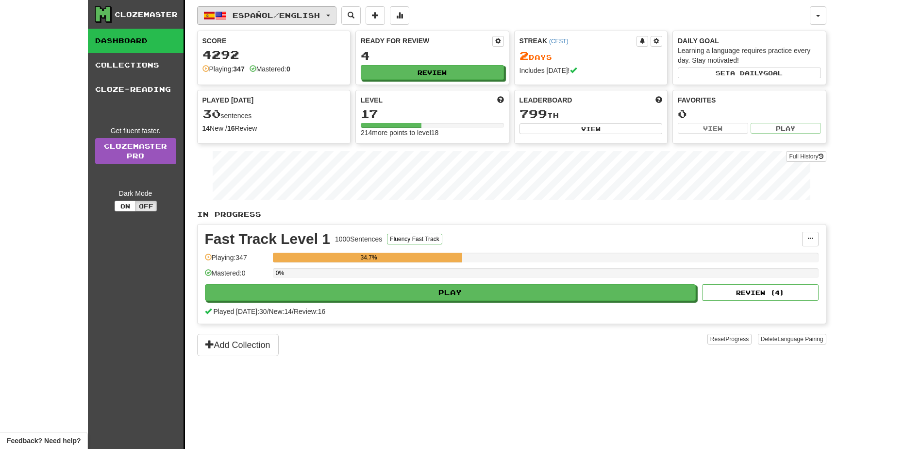
click at [330, 15] on span "button" at bounding box center [328, 16] width 4 height 2
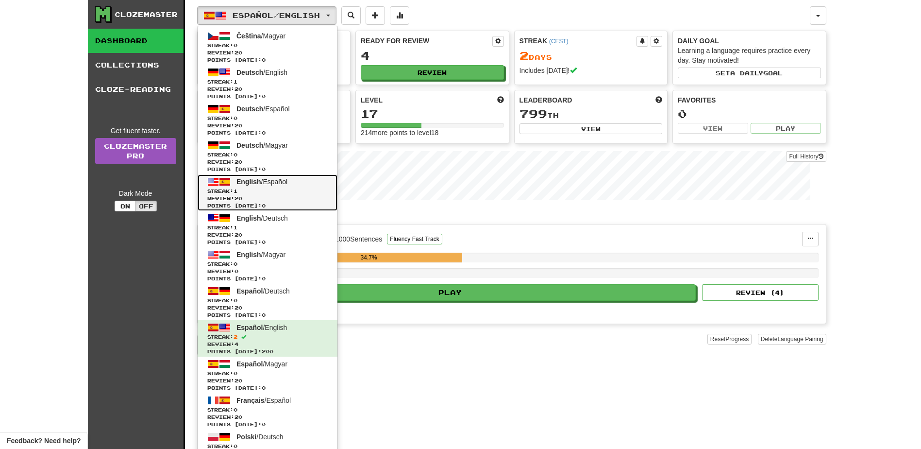
click at [271, 184] on span "English / Español" at bounding box center [262, 182] width 51 height 8
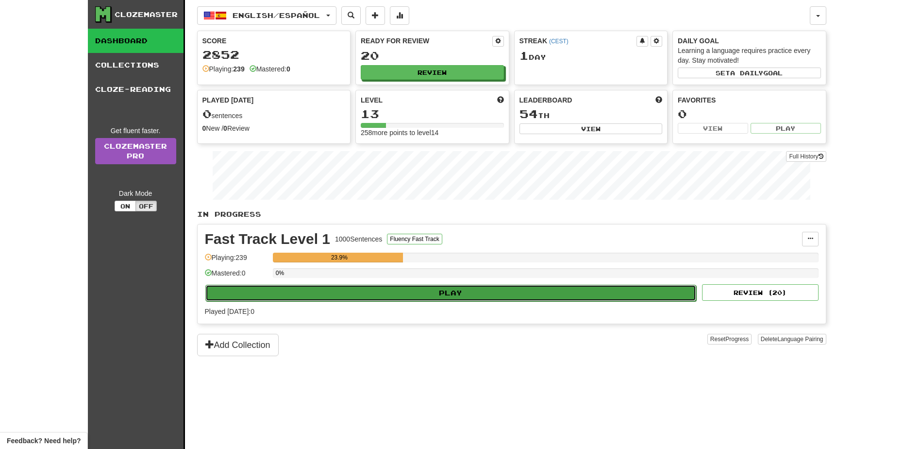
click at [450, 290] on button "Play" at bounding box center [450, 293] width 491 height 17
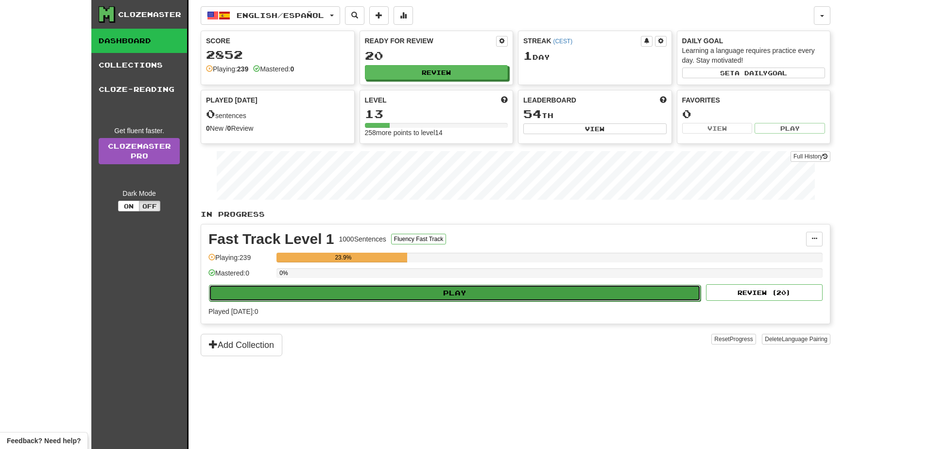
select select "**"
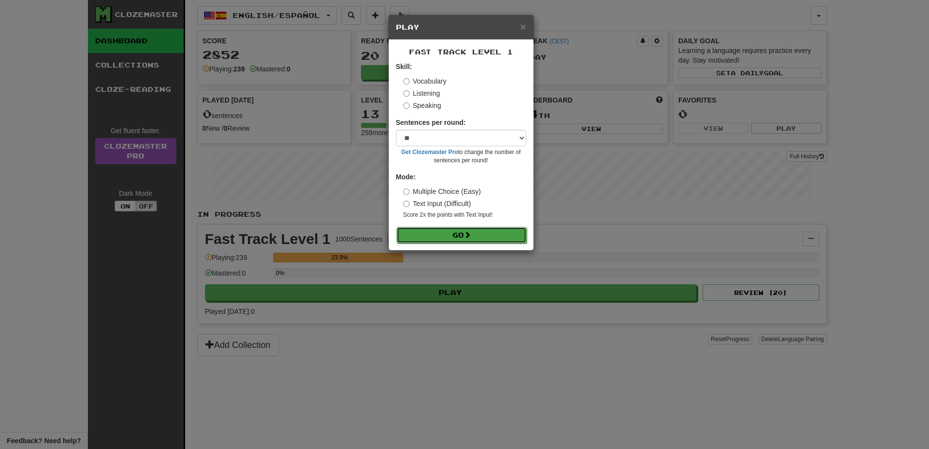
click at [471, 237] on span at bounding box center [467, 234] width 7 height 7
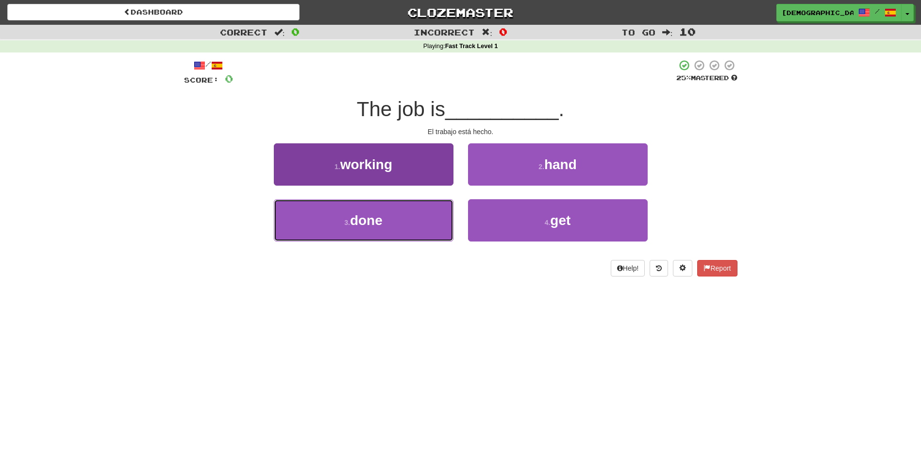
click at [392, 223] on button "3 . done" at bounding box center [364, 220] width 180 height 42
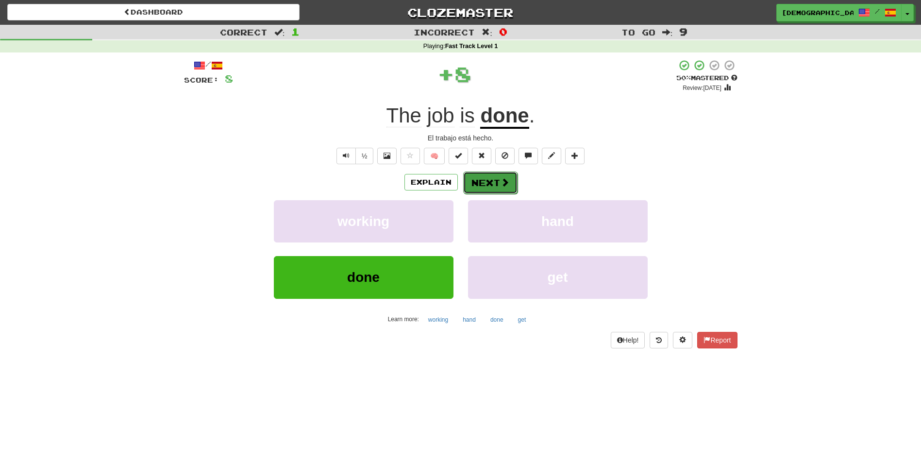
click at [491, 183] on button "Next" at bounding box center [490, 182] width 54 height 22
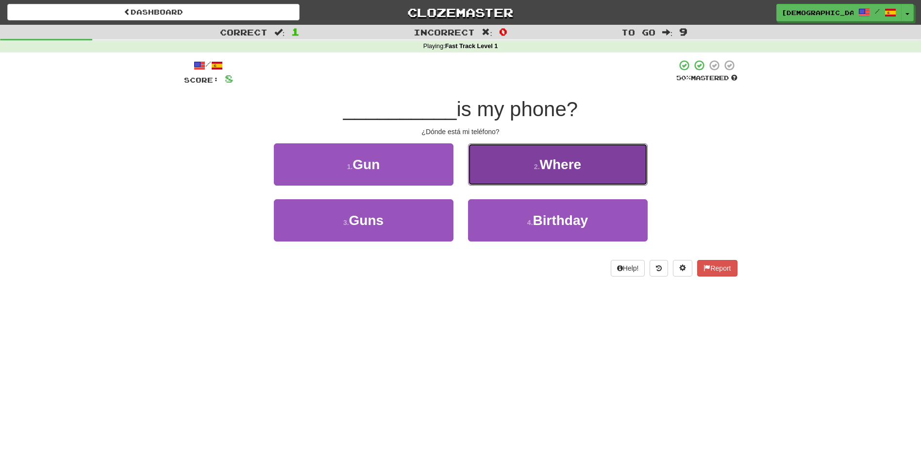
click at [558, 177] on button "2 . Where" at bounding box center [558, 164] width 180 height 42
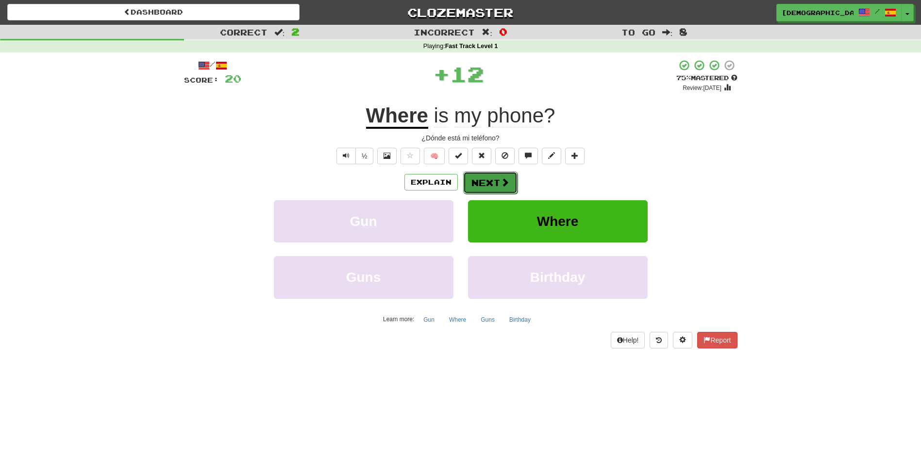
click at [483, 181] on button "Next" at bounding box center [490, 182] width 54 height 22
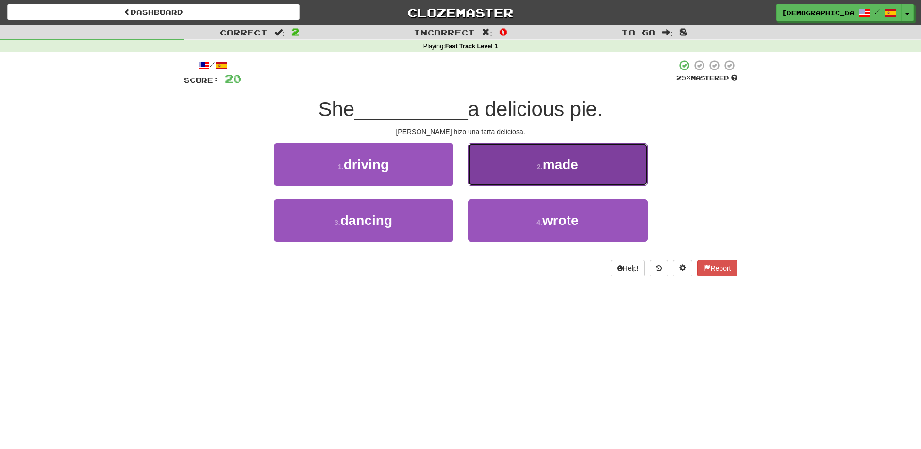
click at [549, 177] on button "2 . made" at bounding box center [558, 164] width 180 height 42
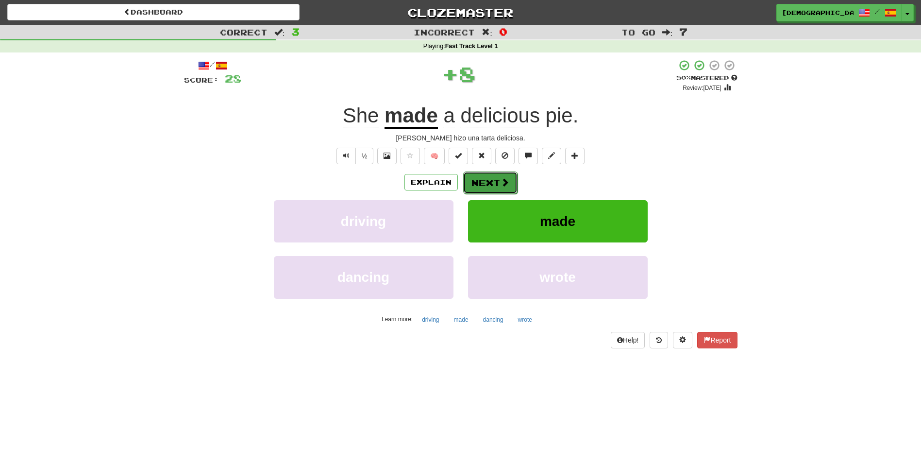
click at [495, 180] on button "Next" at bounding box center [490, 182] width 54 height 22
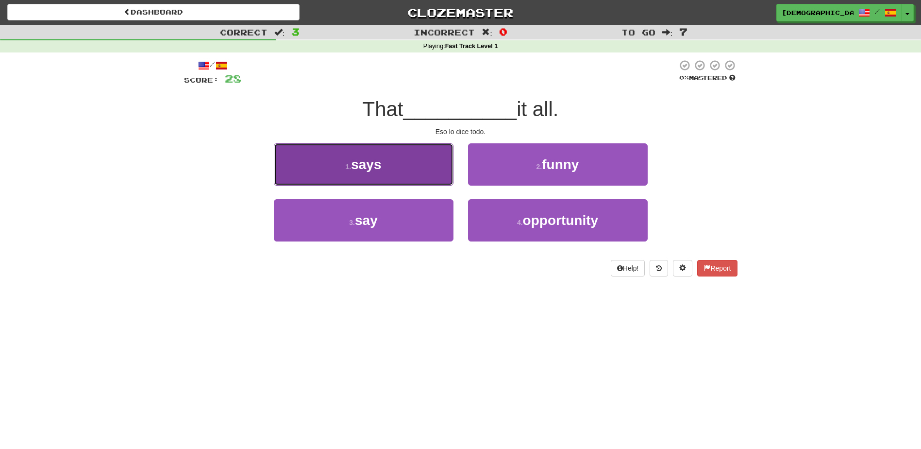
click at [427, 170] on button "1 . says" at bounding box center [364, 164] width 180 height 42
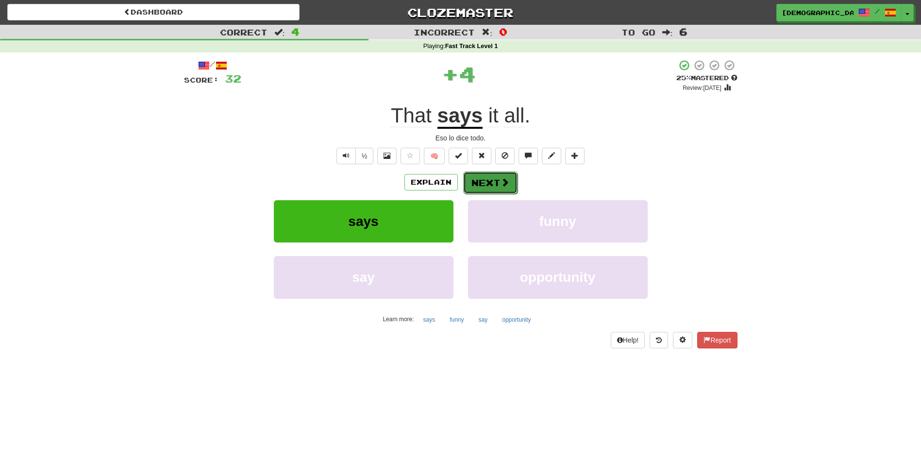
click at [496, 182] on button "Next" at bounding box center [490, 182] width 54 height 22
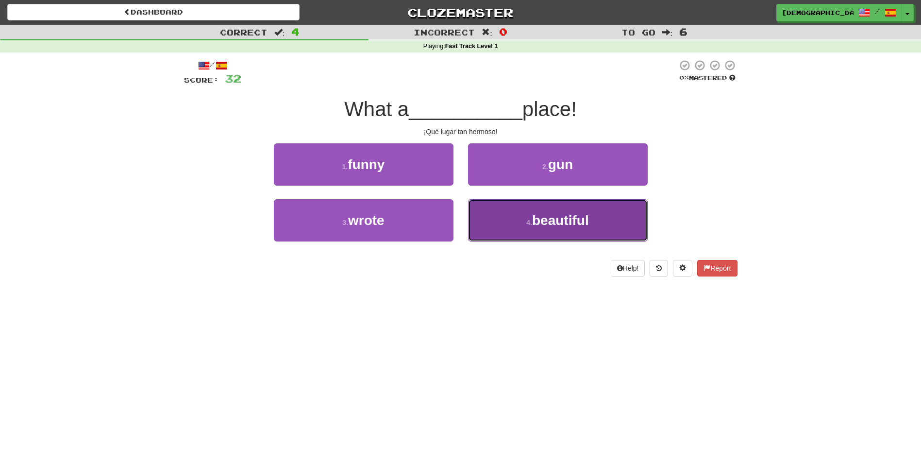
click at [552, 218] on span "beautiful" at bounding box center [560, 220] width 57 height 15
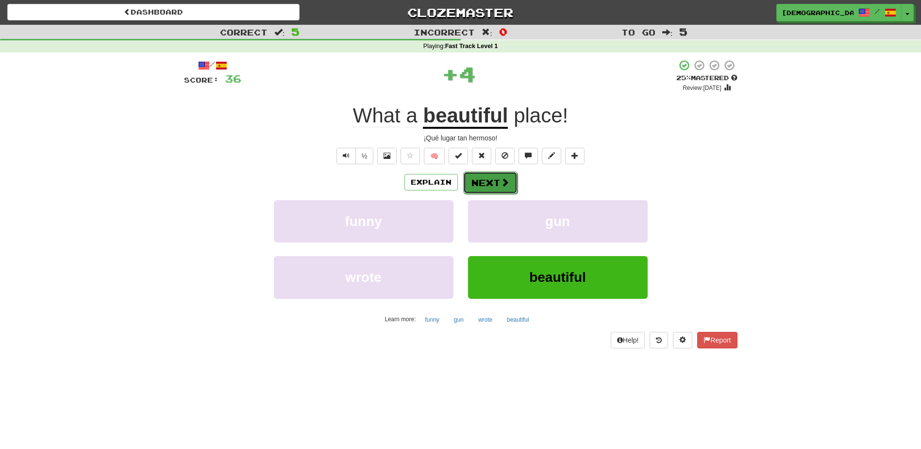
click at [487, 185] on button "Next" at bounding box center [490, 182] width 54 height 22
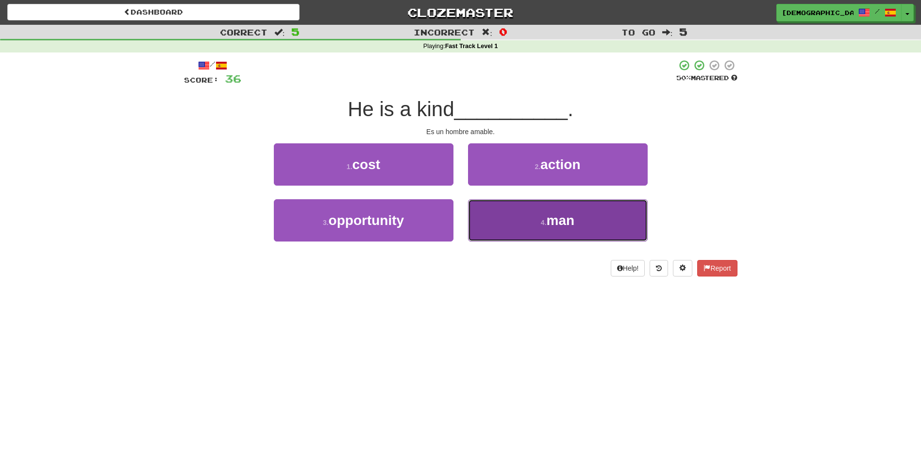
click at [547, 216] on span "man" at bounding box center [561, 220] width 28 height 15
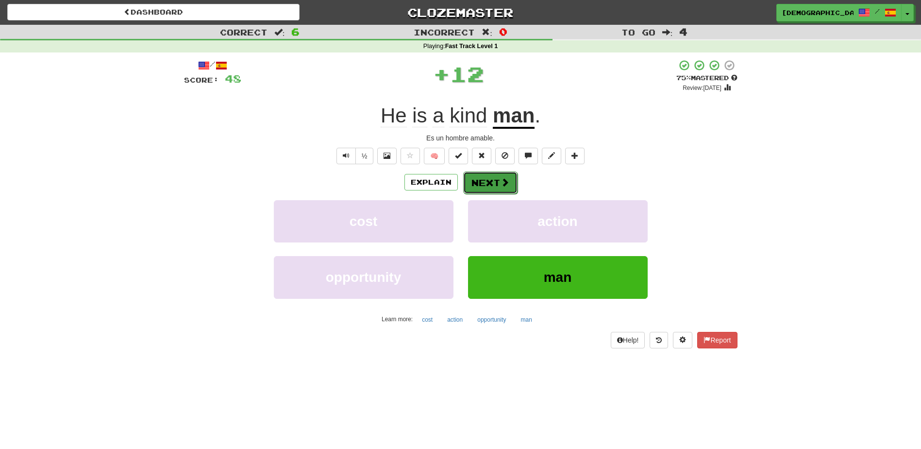
click at [491, 186] on button "Next" at bounding box center [490, 182] width 54 height 22
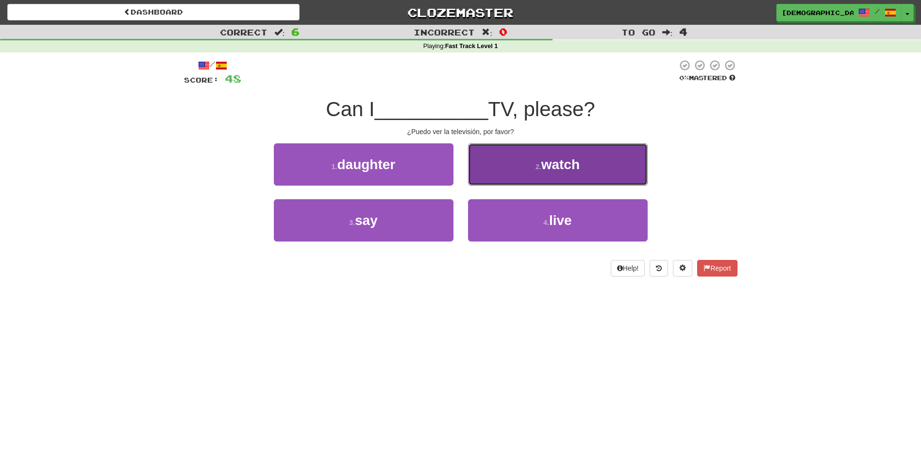
click at [557, 168] on span "watch" at bounding box center [561, 164] width 38 height 15
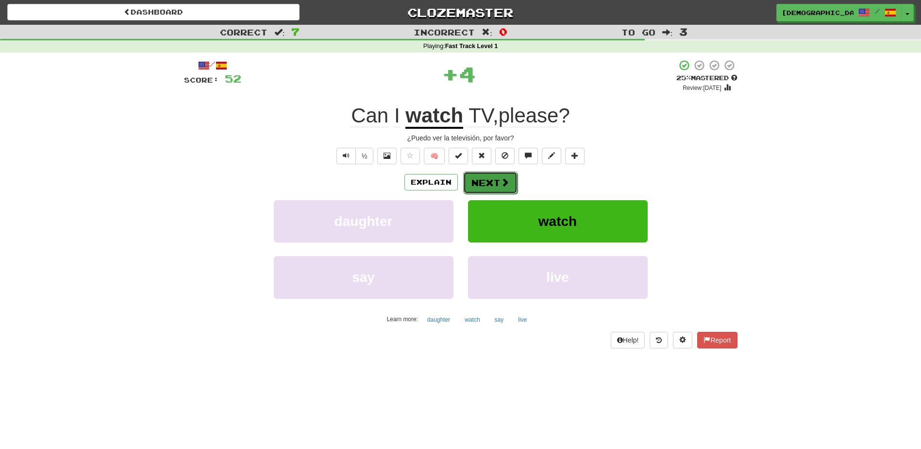
click at [491, 182] on button "Next" at bounding box center [490, 182] width 54 height 22
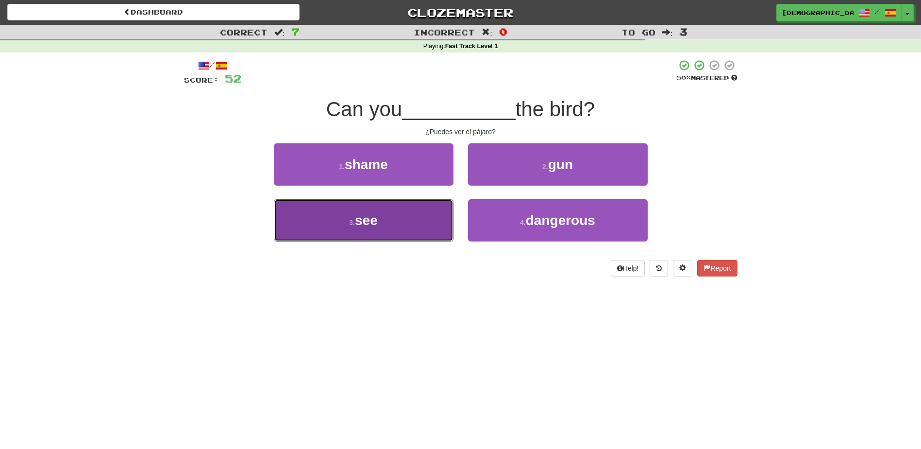
click at [424, 216] on button "3 . see" at bounding box center [364, 220] width 180 height 42
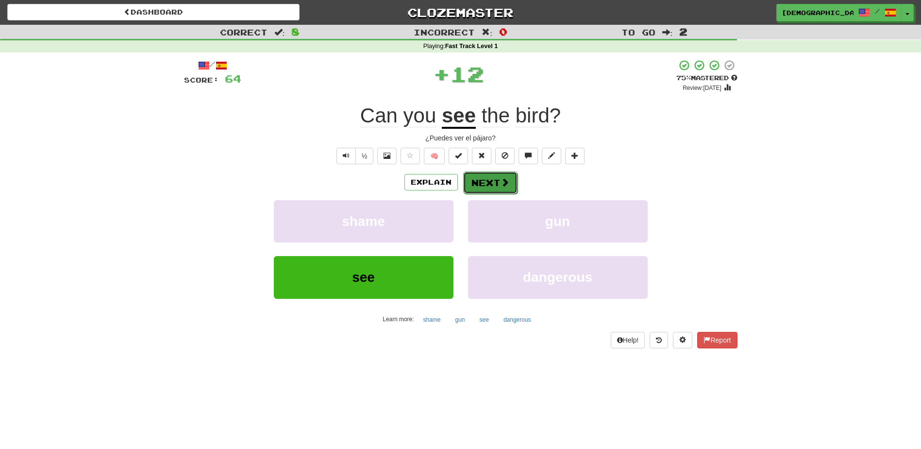
click at [489, 182] on button "Next" at bounding box center [490, 182] width 54 height 22
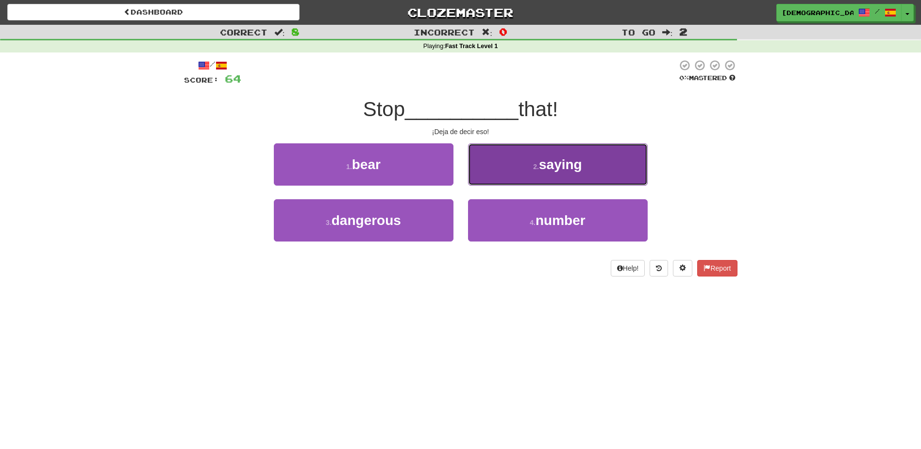
click at [556, 178] on button "2 . saying" at bounding box center [558, 164] width 180 height 42
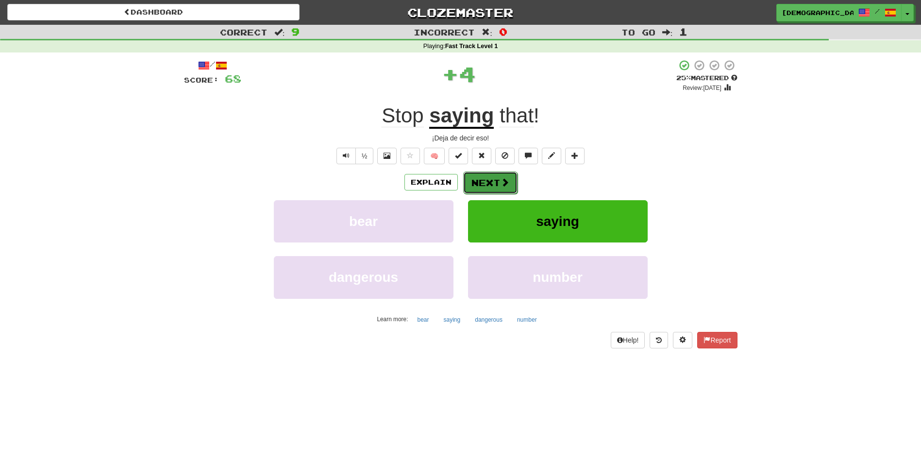
click at [492, 187] on button "Next" at bounding box center [490, 182] width 54 height 22
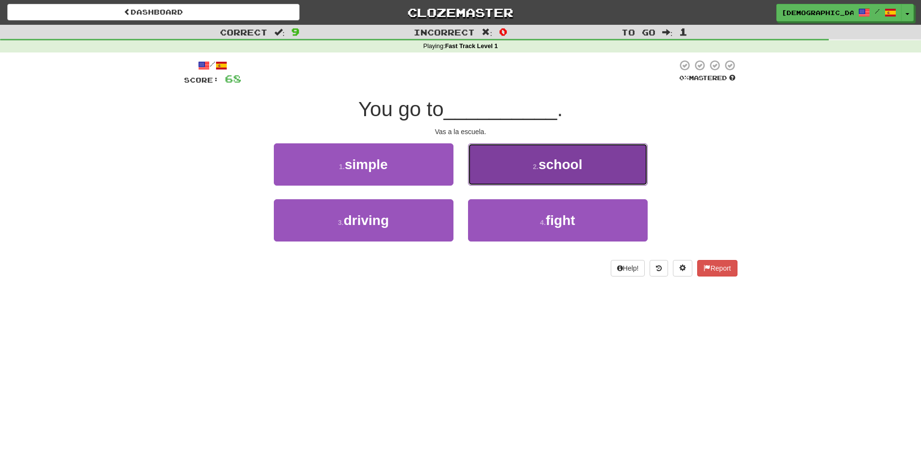
click at [525, 174] on button "2 . school" at bounding box center [558, 164] width 180 height 42
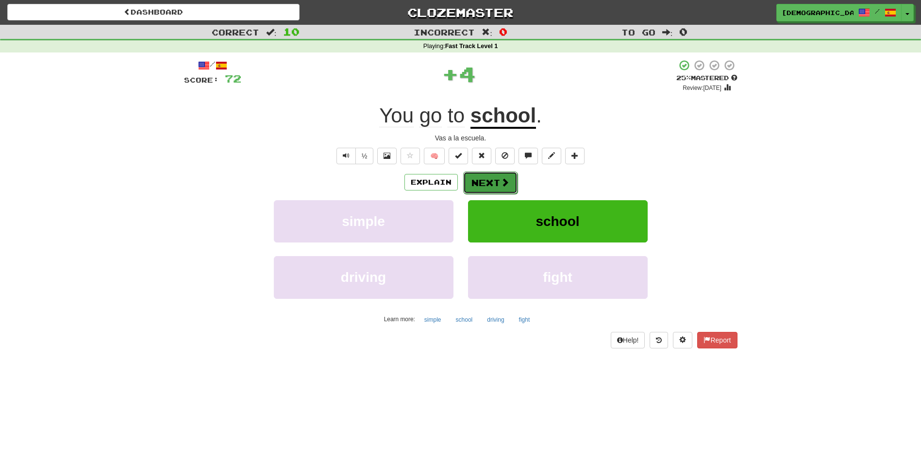
click at [502, 179] on span at bounding box center [505, 182] width 9 height 9
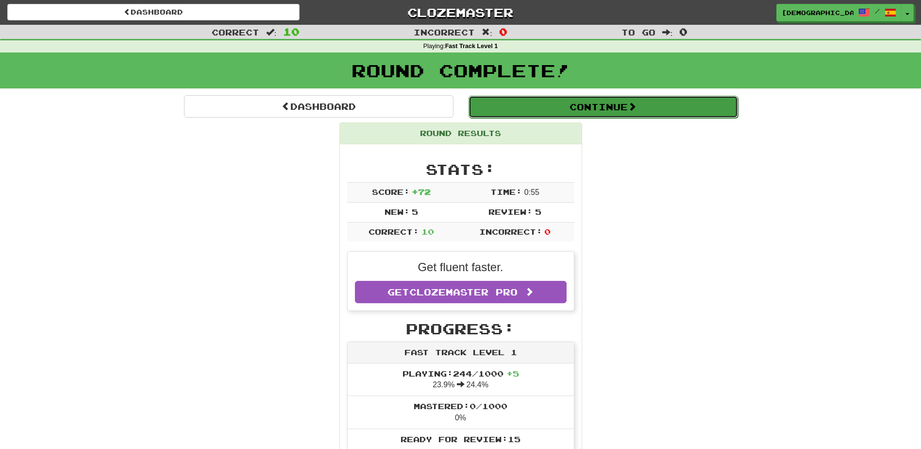
click at [569, 112] on button "Continue" at bounding box center [604, 107] width 270 height 22
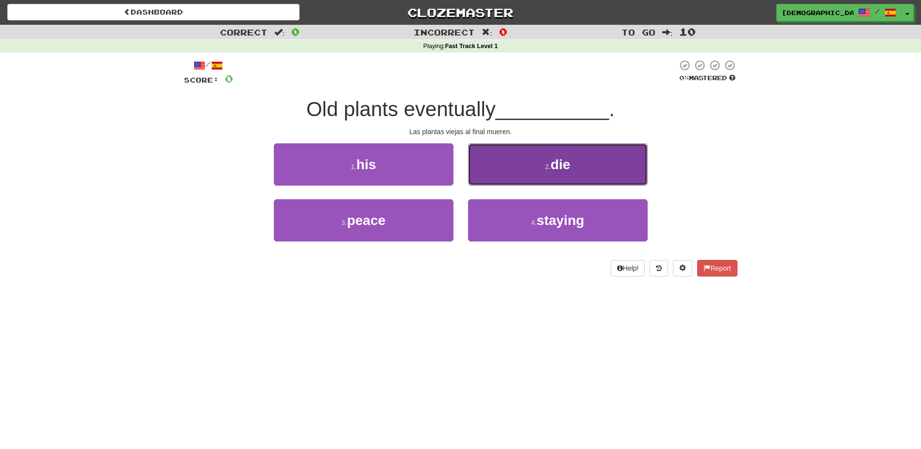
click at [559, 162] on span "die" at bounding box center [560, 164] width 19 height 15
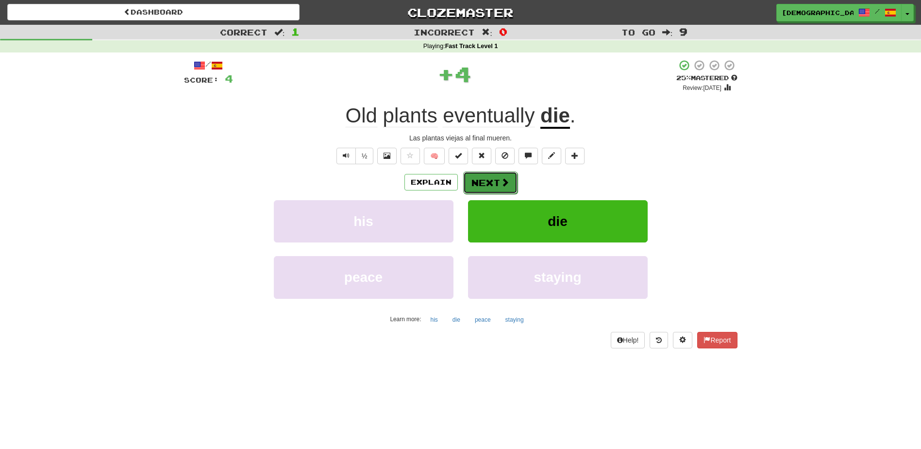
click at [490, 177] on button "Next" at bounding box center [490, 182] width 54 height 22
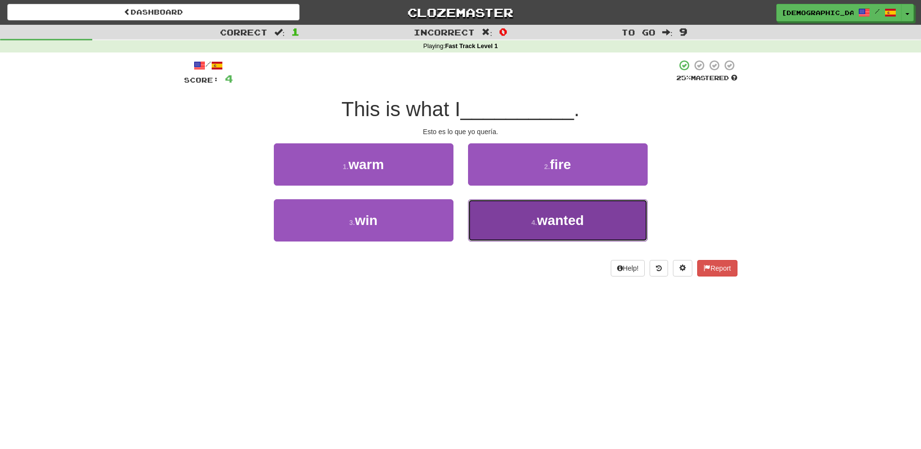
click at [520, 212] on button "4 . wanted" at bounding box center [558, 220] width 180 height 42
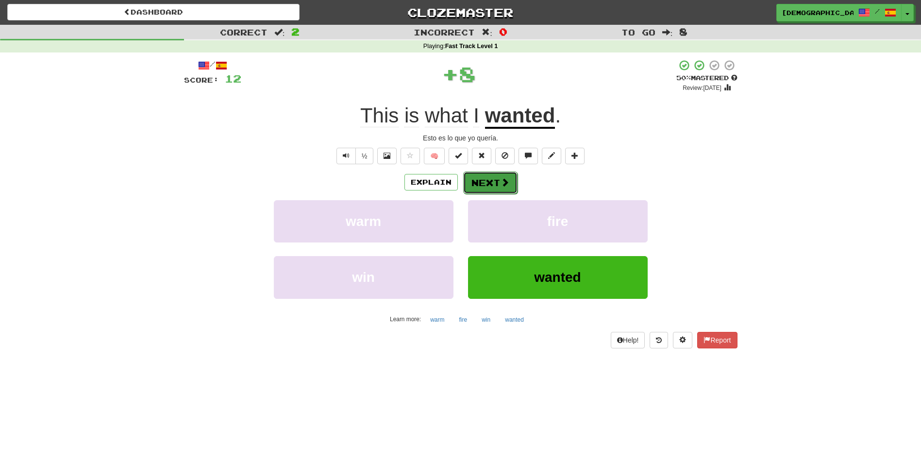
click at [494, 178] on button "Next" at bounding box center [490, 182] width 54 height 22
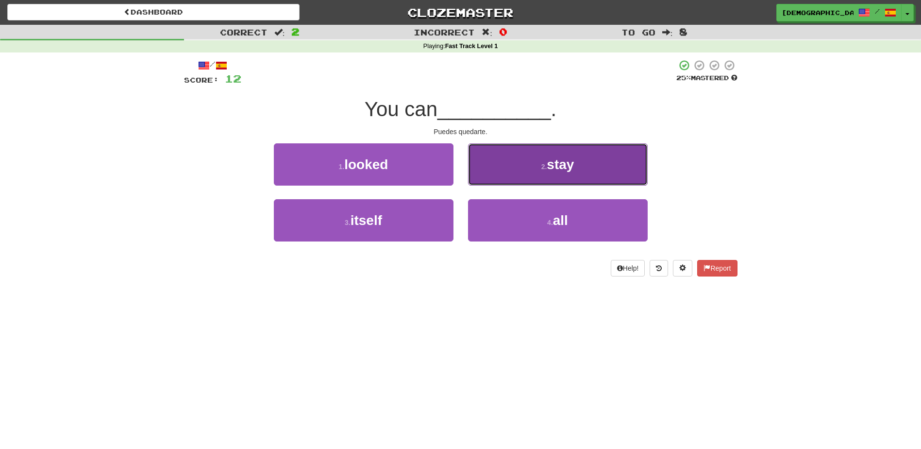
click at [543, 170] on small "2 ." at bounding box center [545, 167] width 6 height 8
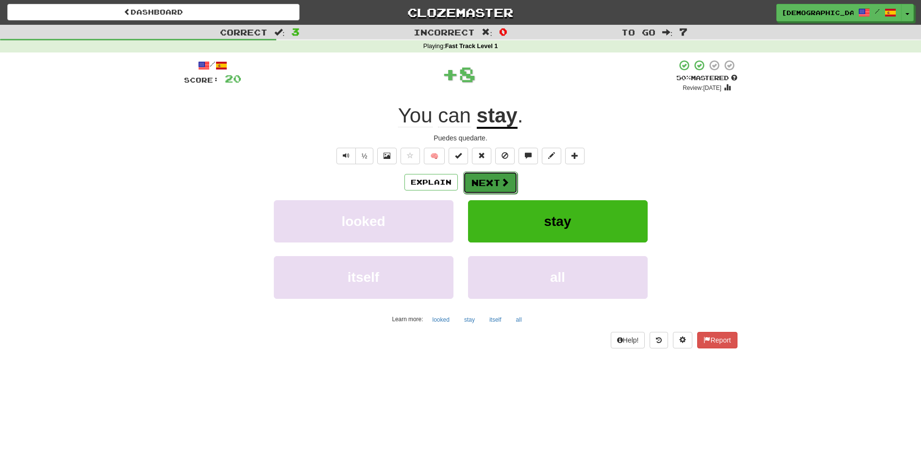
click at [495, 179] on button "Next" at bounding box center [490, 182] width 54 height 22
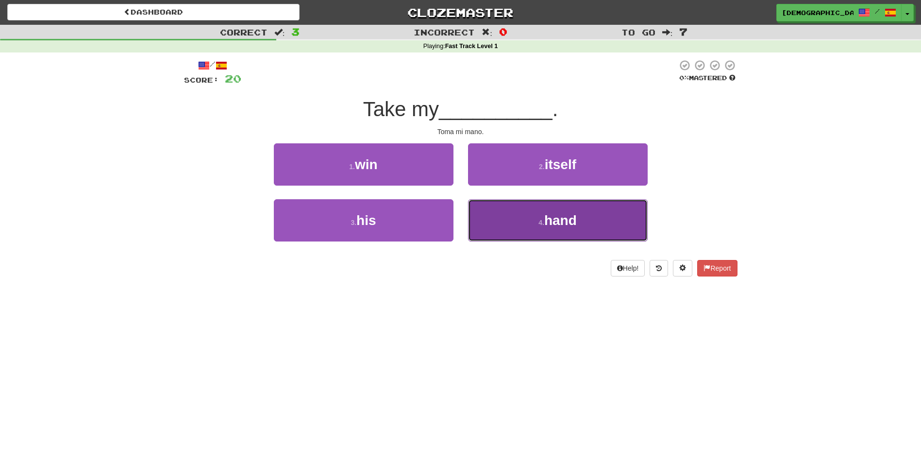
click at [560, 210] on button "4 . hand" at bounding box center [558, 220] width 180 height 42
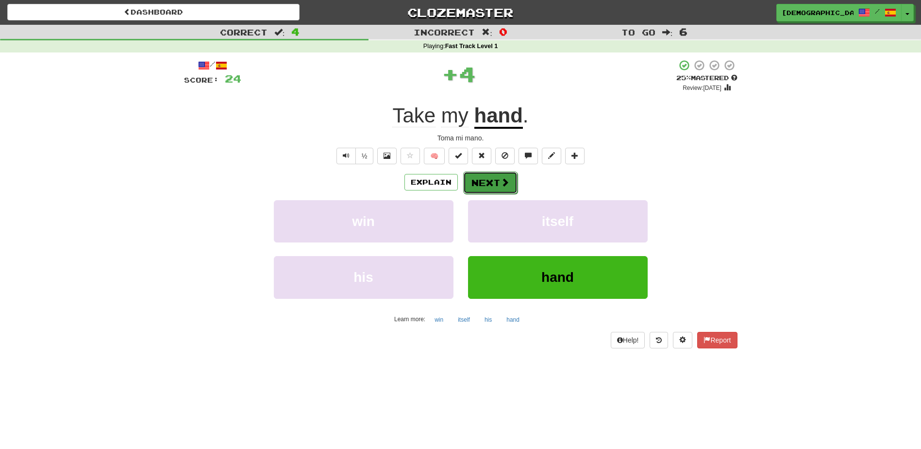
click at [493, 182] on button "Next" at bounding box center [490, 182] width 54 height 22
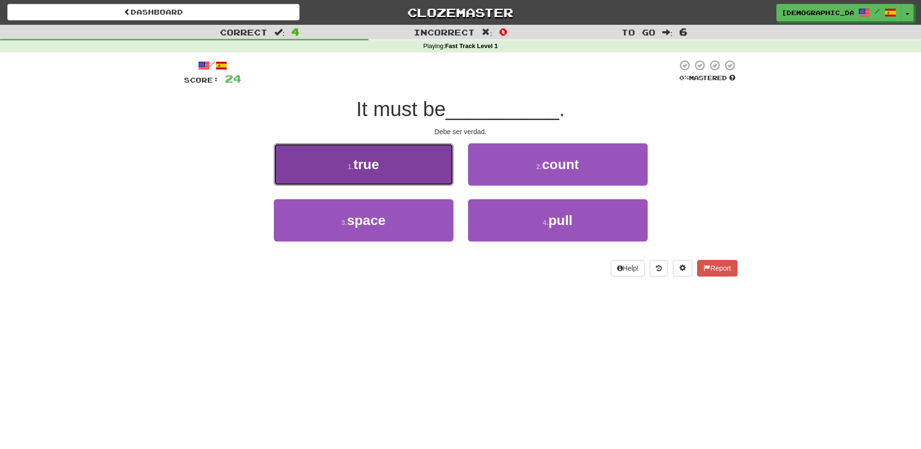
click at [398, 180] on button "1 . true" at bounding box center [364, 164] width 180 height 42
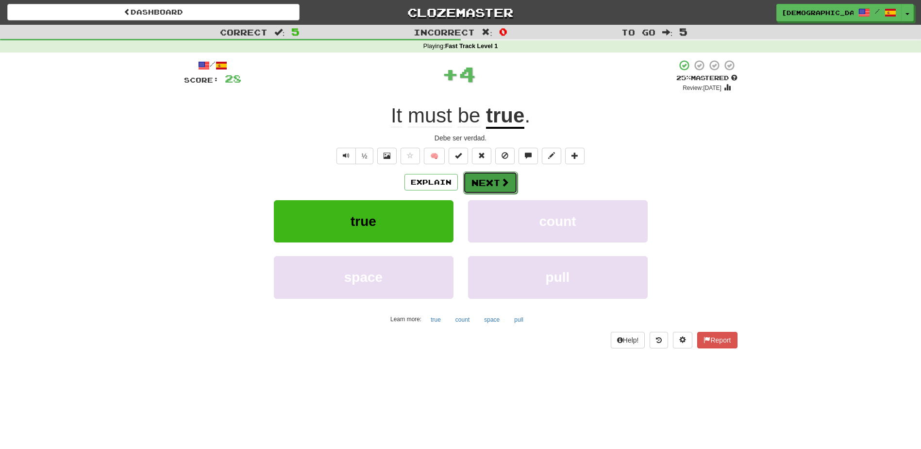
click at [477, 180] on button "Next" at bounding box center [490, 182] width 54 height 22
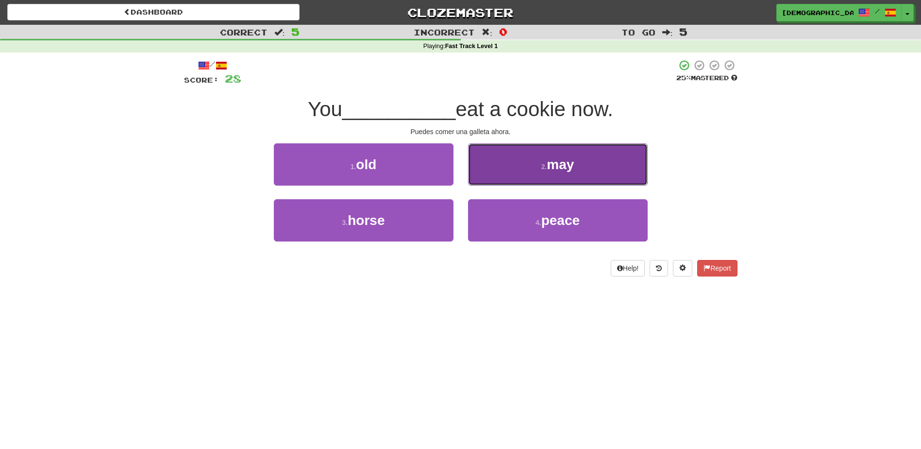
click at [557, 172] on button "2 . may" at bounding box center [558, 164] width 180 height 42
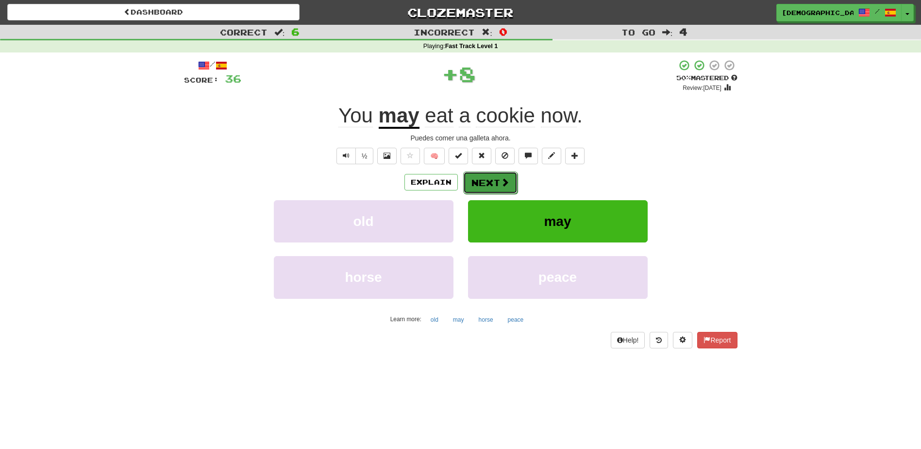
click at [494, 186] on button "Next" at bounding box center [490, 182] width 54 height 22
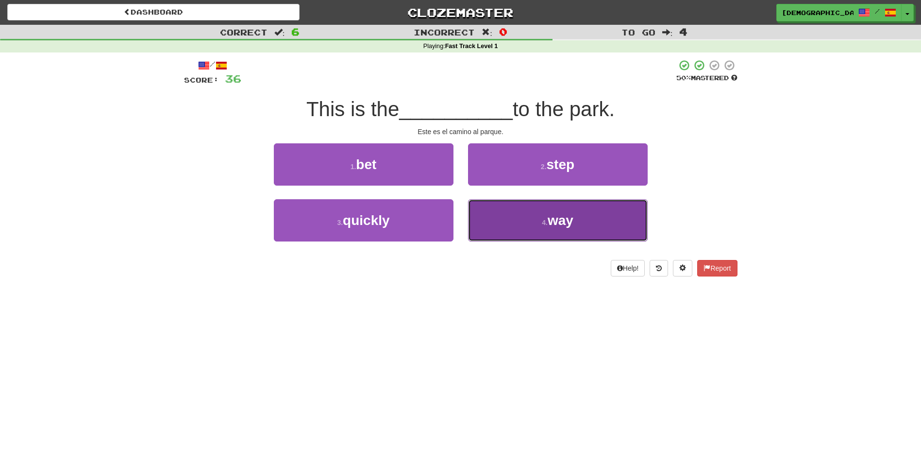
click at [536, 216] on button "4 . way" at bounding box center [558, 220] width 180 height 42
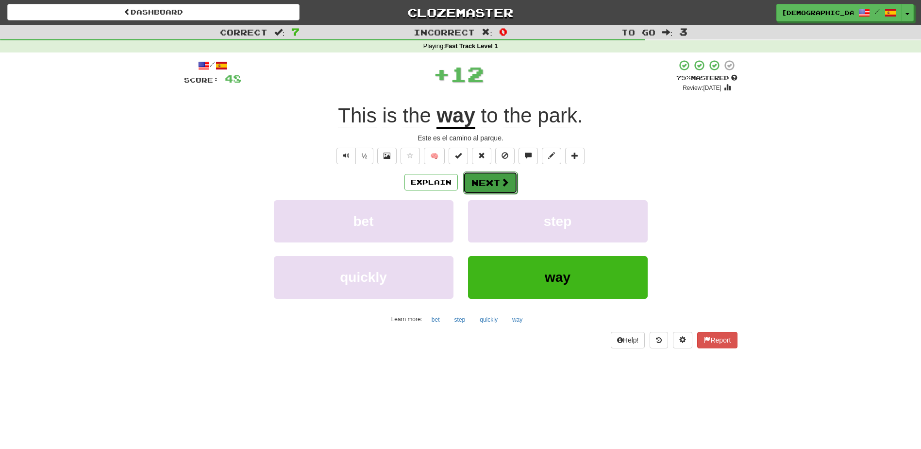
click at [490, 180] on button "Next" at bounding box center [490, 182] width 54 height 22
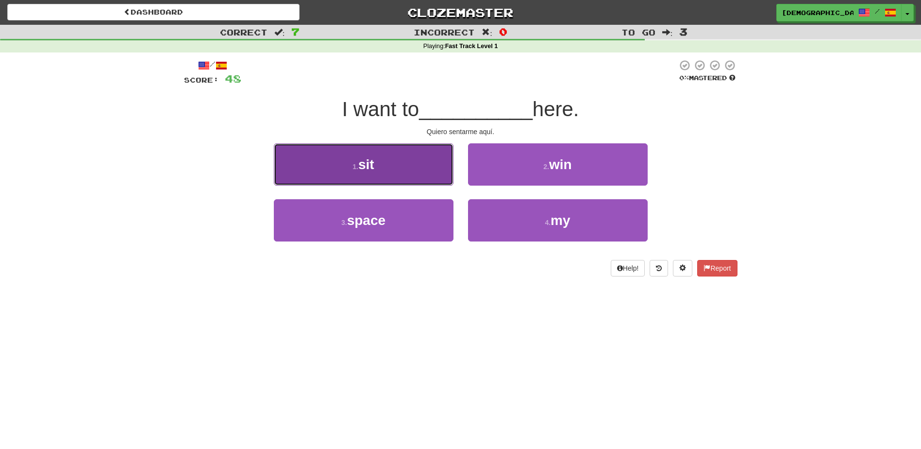
click at [399, 168] on button "1 . sit" at bounding box center [364, 164] width 180 height 42
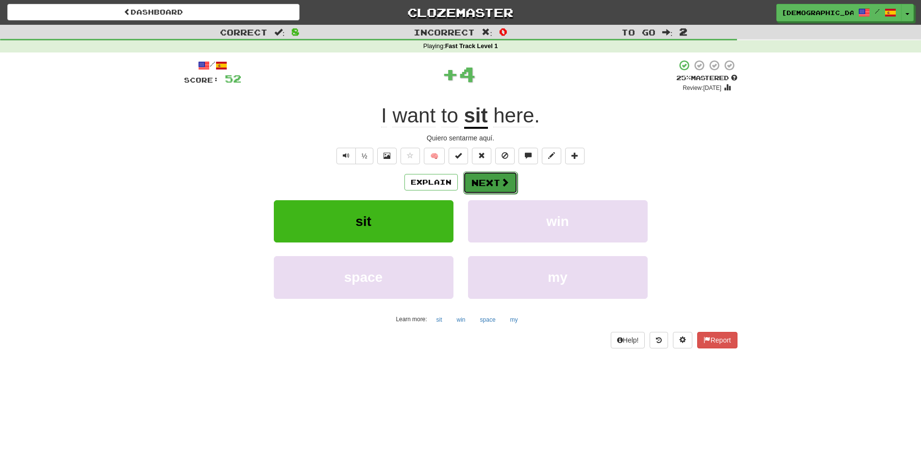
click at [480, 178] on button "Next" at bounding box center [490, 182] width 54 height 22
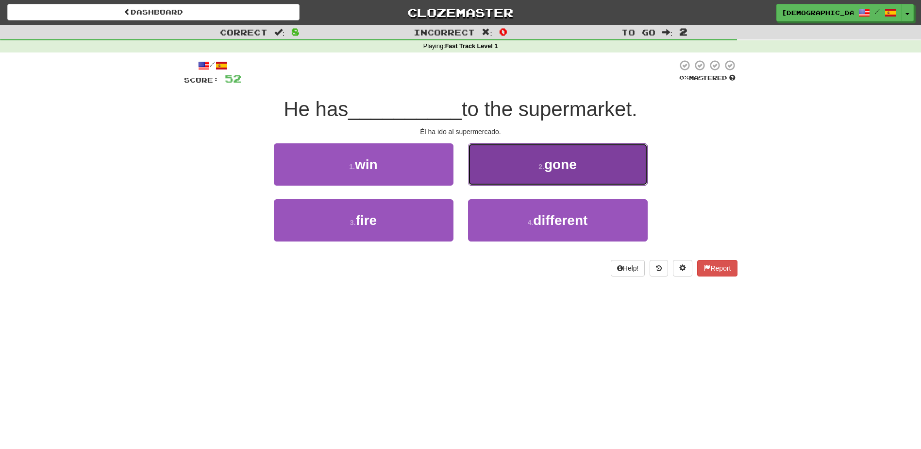
click at [560, 176] on button "2 . gone" at bounding box center [558, 164] width 180 height 42
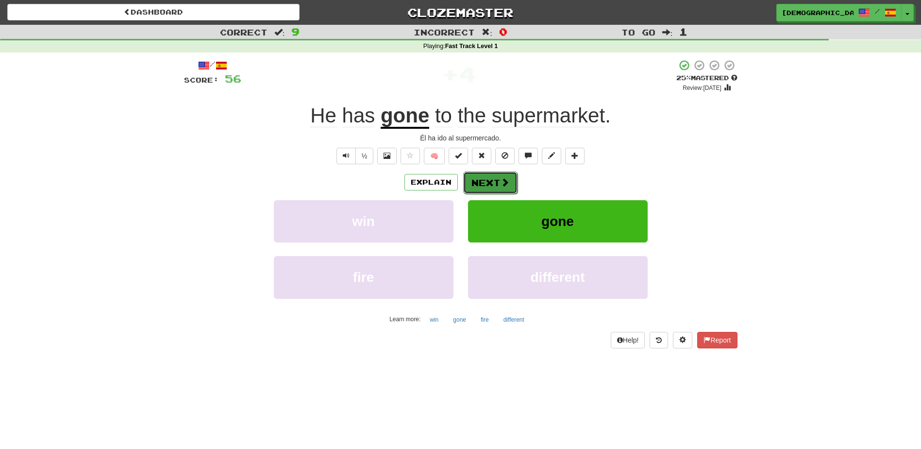
click at [491, 181] on button "Next" at bounding box center [490, 182] width 54 height 22
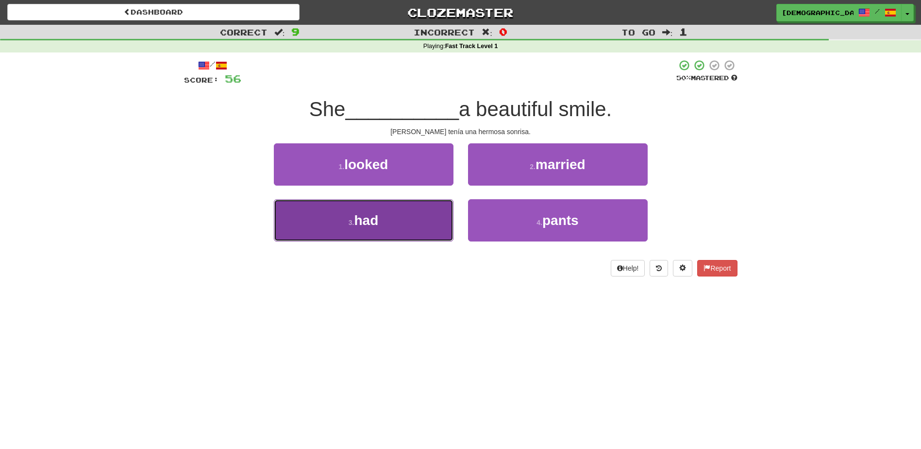
click at [419, 220] on button "3 . had" at bounding box center [364, 220] width 180 height 42
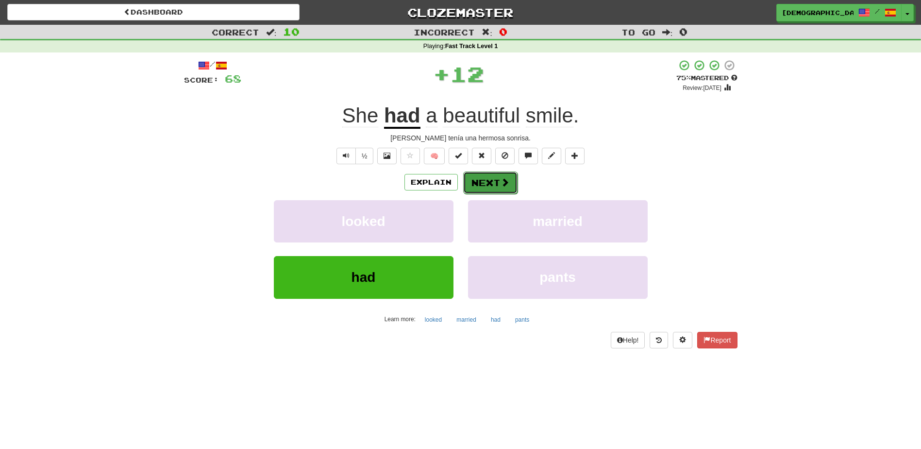
click at [502, 182] on span at bounding box center [505, 182] width 9 height 9
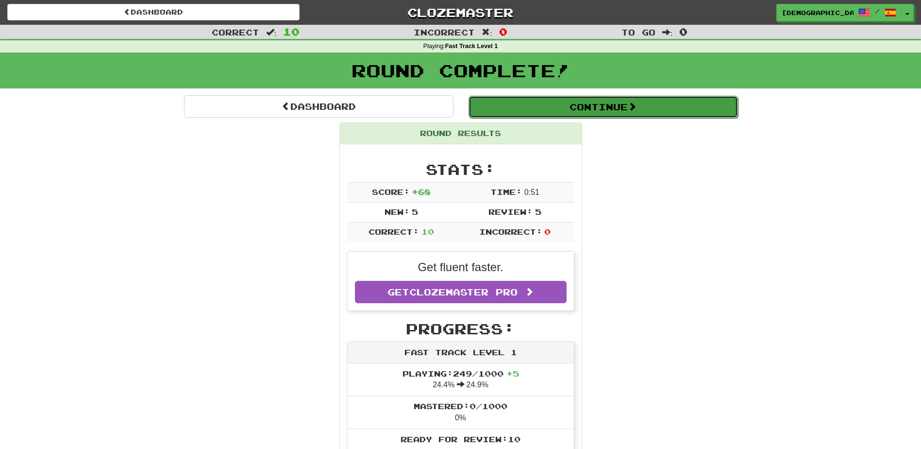
click at [548, 109] on button "Continue" at bounding box center [604, 107] width 270 height 22
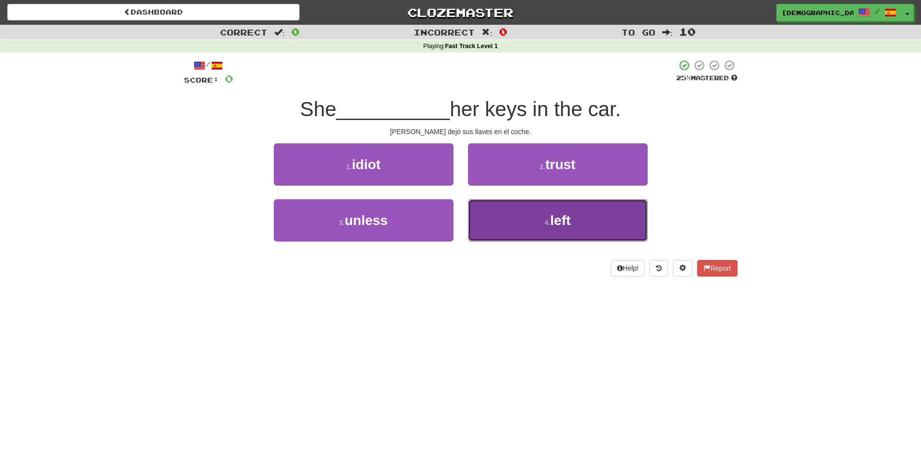
click at [543, 218] on button "4 . left" at bounding box center [558, 220] width 180 height 42
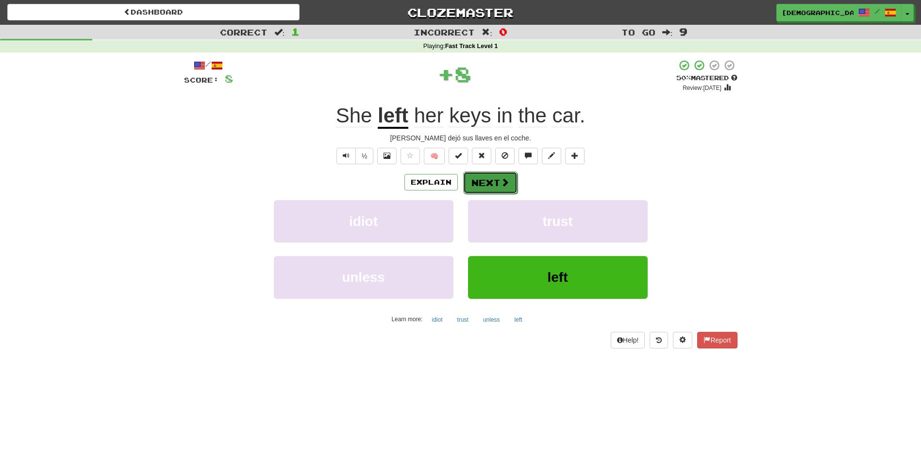
click at [489, 182] on button "Next" at bounding box center [490, 182] width 54 height 22
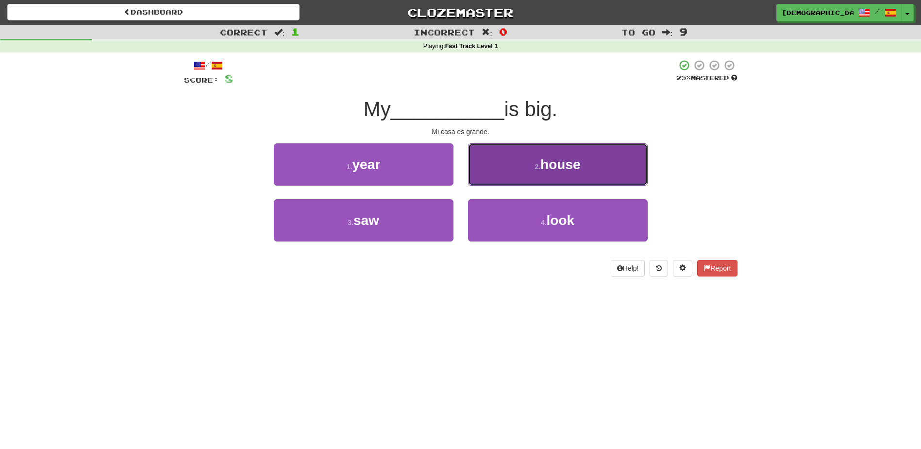
click at [579, 167] on span "house" at bounding box center [561, 164] width 40 height 15
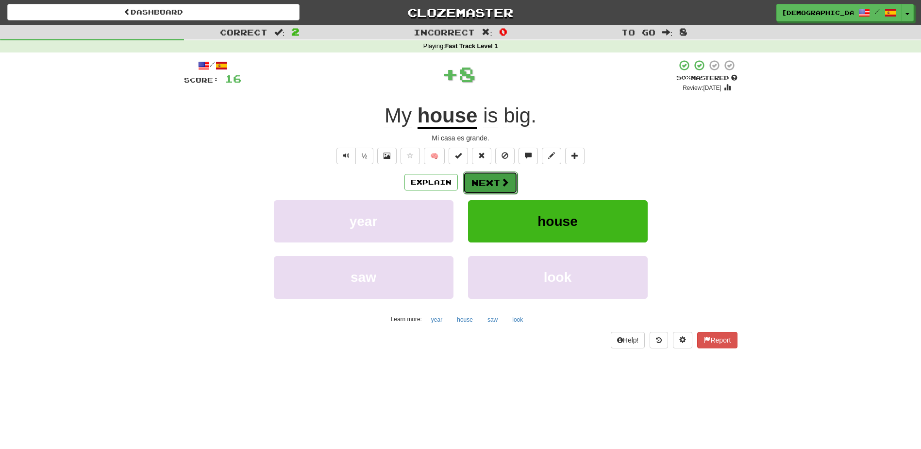
click at [491, 178] on button "Next" at bounding box center [490, 182] width 54 height 22
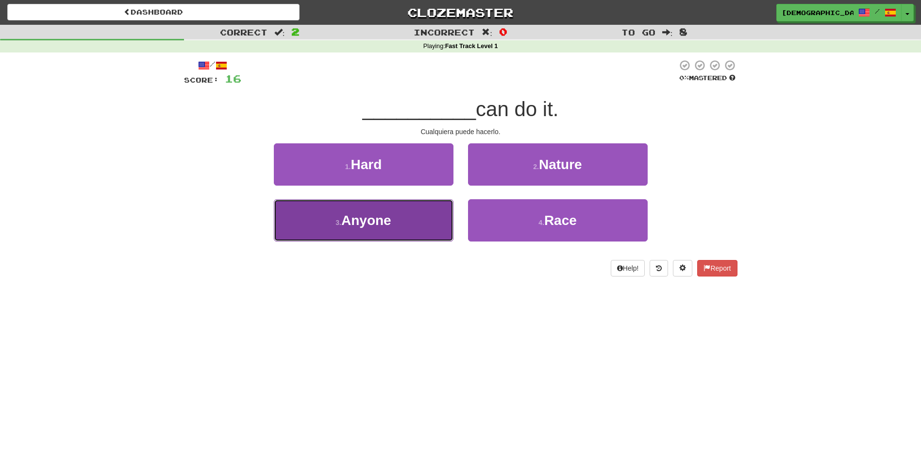
click at [426, 217] on button "3 . Anyone" at bounding box center [364, 220] width 180 height 42
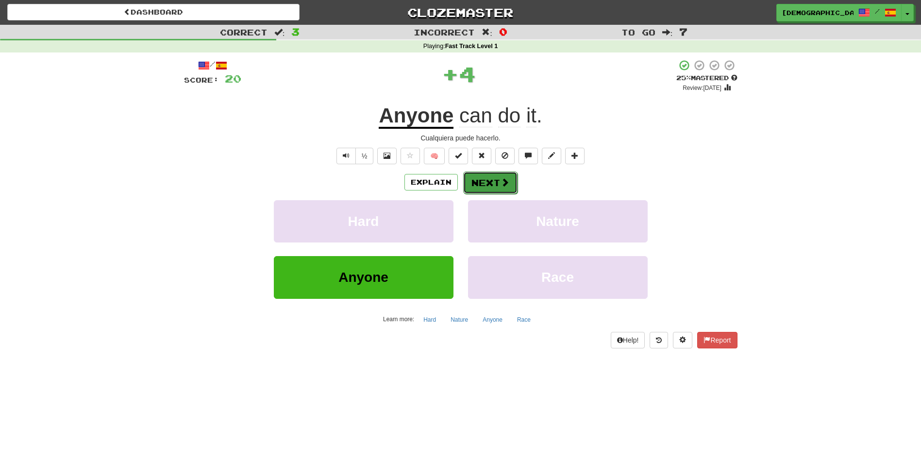
click at [490, 182] on button "Next" at bounding box center [490, 182] width 54 height 22
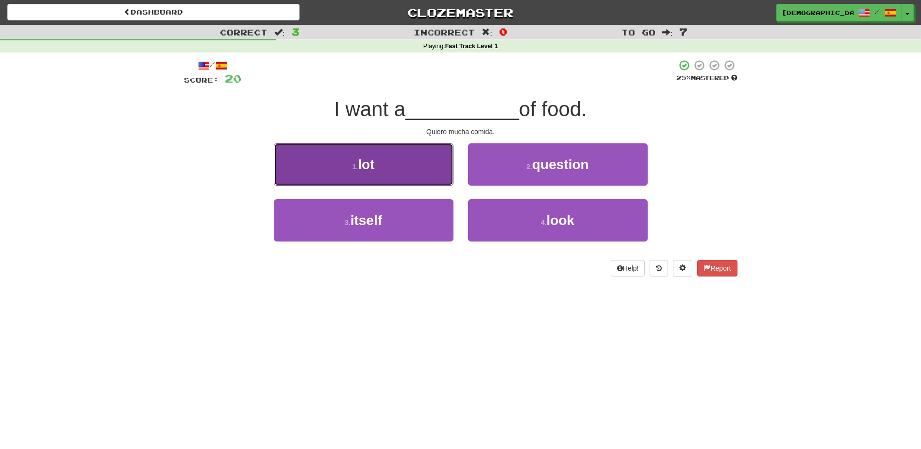
click at [429, 172] on button "1 . lot" at bounding box center [364, 164] width 180 height 42
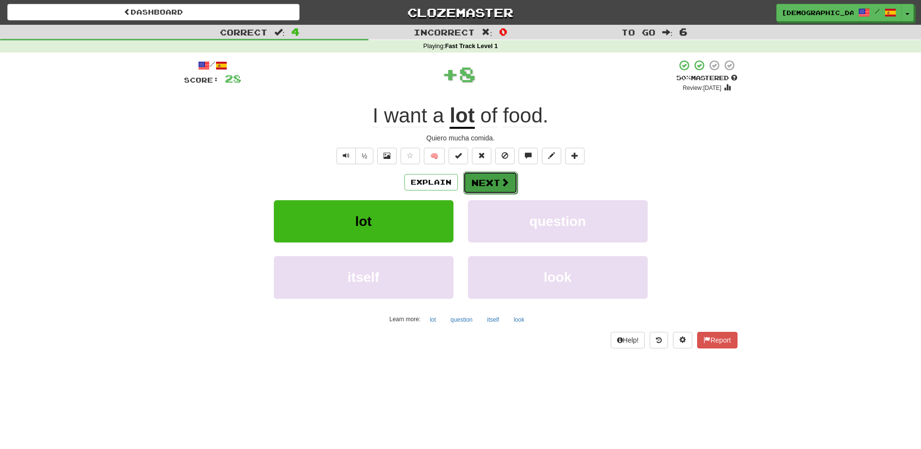
click at [489, 182] on button "Next" at bounding box center [490, 182] width 54 height 22
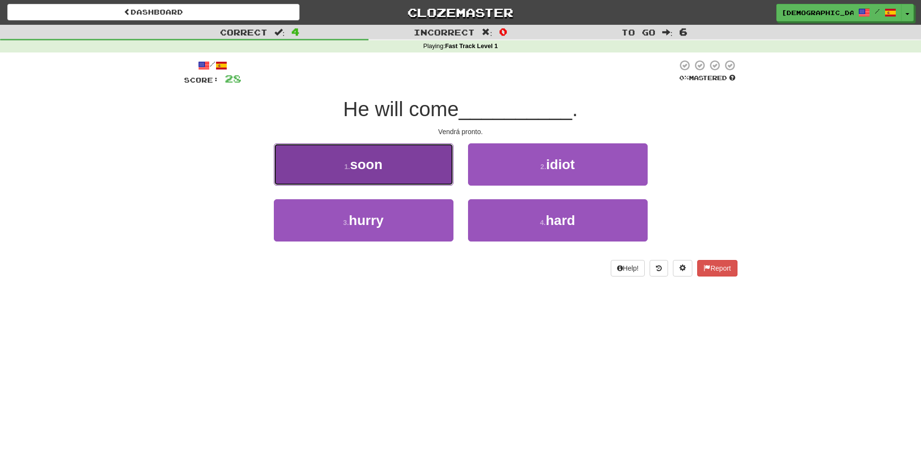
click at [387, 174] on button "1 . soon" at bounding box center [364, 164] width 180 height 42
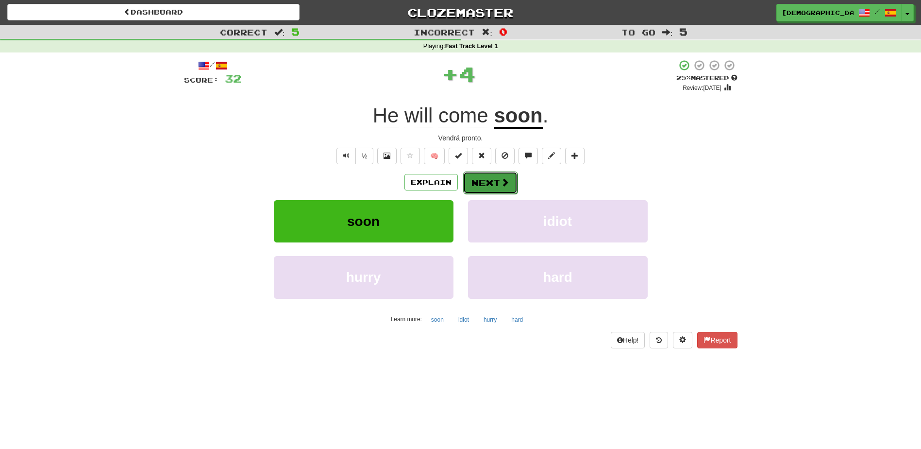
click at [483, 180] on button "Next" at bounding box center [490, 182] width 54 height 22
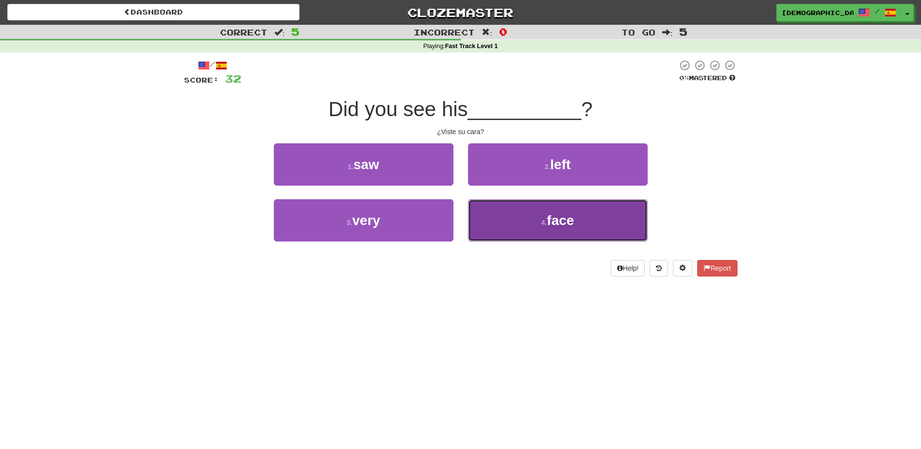
click at [553, 217] on span "face" at bounding box center [560, 220] width 27 height 15
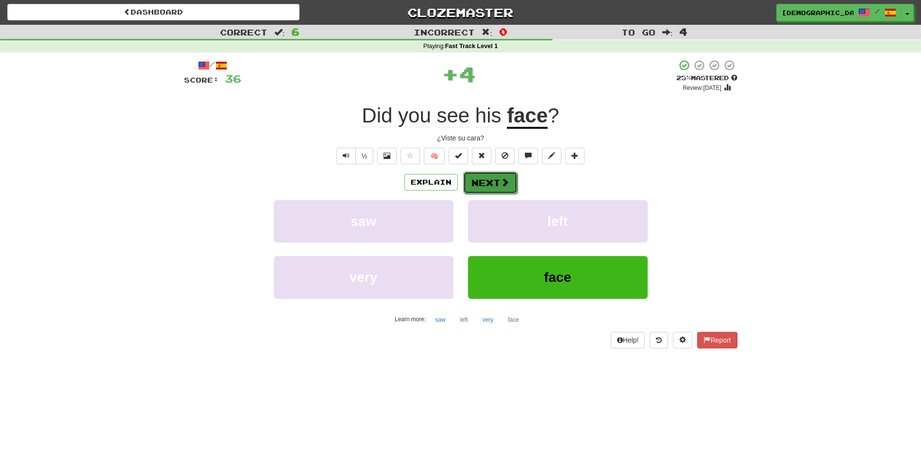
click at [488, 180] on button "Next" at bounding box center [490, 182] width 54 height 22
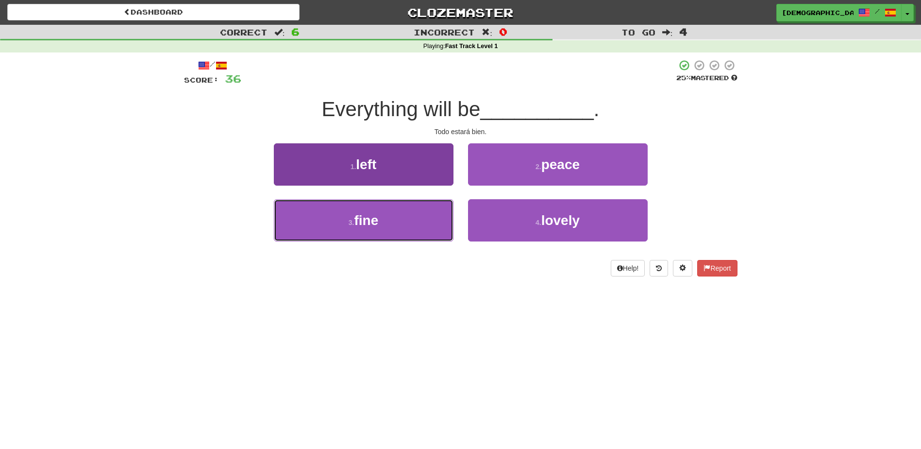
click at [426, 222] on button "3 . fine" at bounding box center [364, 220] width 180 height 42
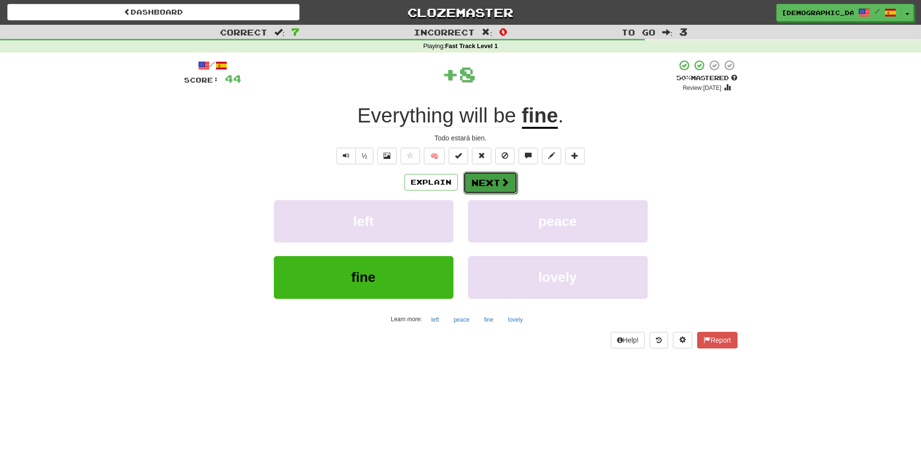
click at [495, 182] on button "Next" at bounding box center [490, 182] width 54 height 22
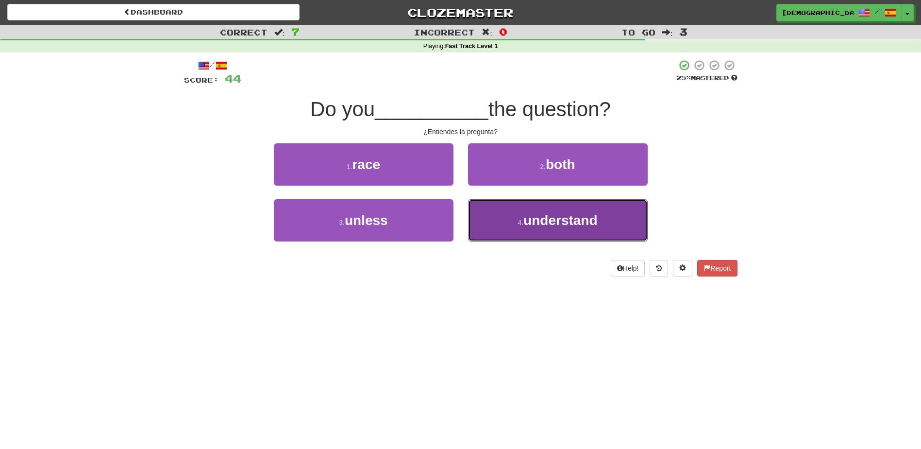
click at [531, 209] on button "4 . understand" at bounding box center [558, 220] width 180 height 42
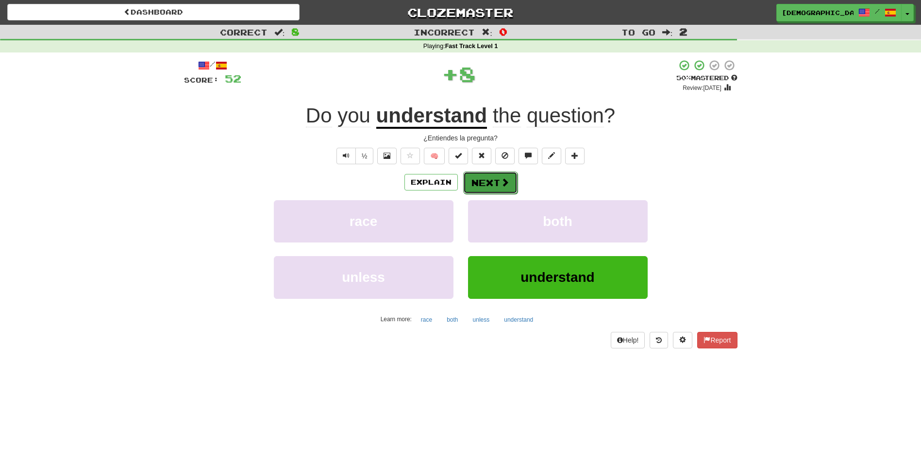
click at [495, 179] on button "Next" at bounding box center [490, 182] width 54 height 22
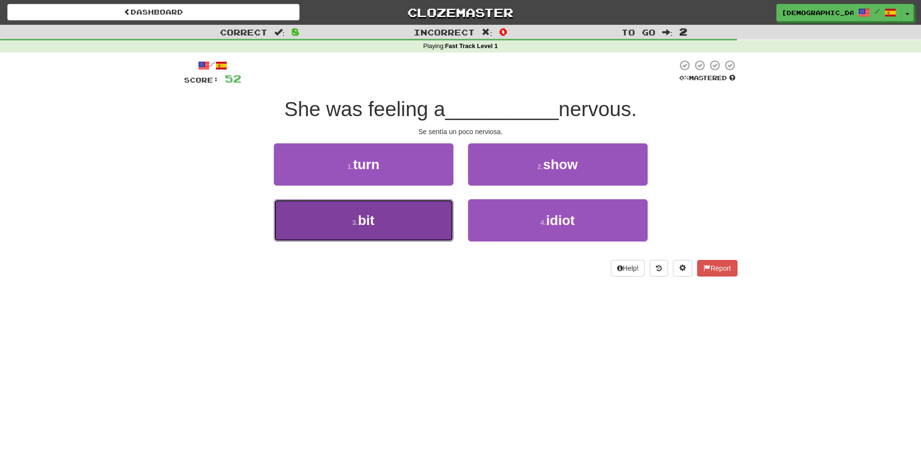
click at [408, 221] on button "3 . bit" at bounding box center [364, 220] width 180 height 42
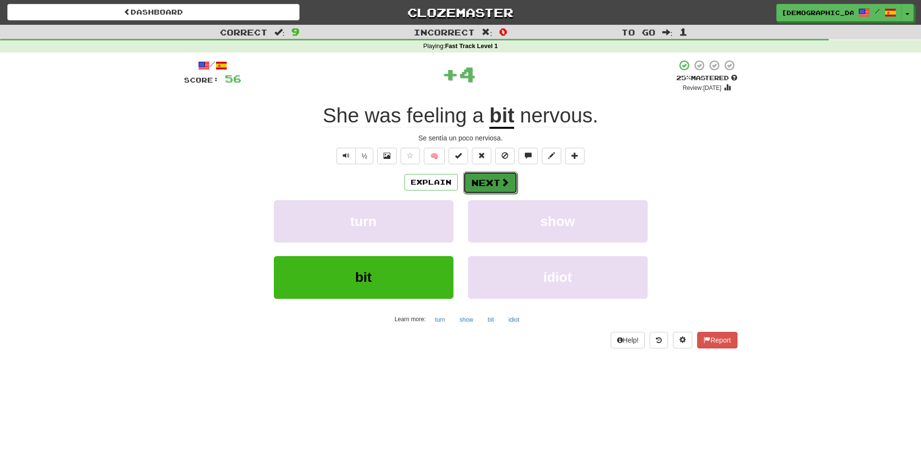
click at [501, 183] on span at bounding box center [505, 182] width 9 height 9
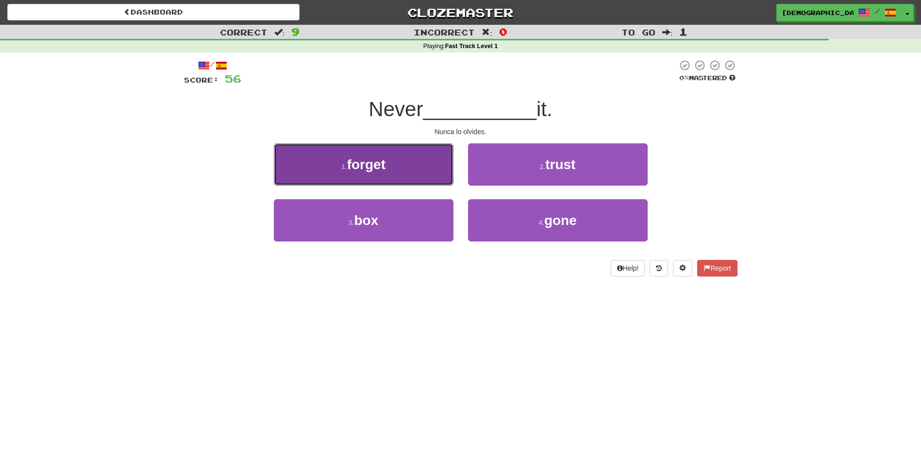
click at [444, 168] on button "1 . forget" at bounding box center [364, 164] width 180 height 42
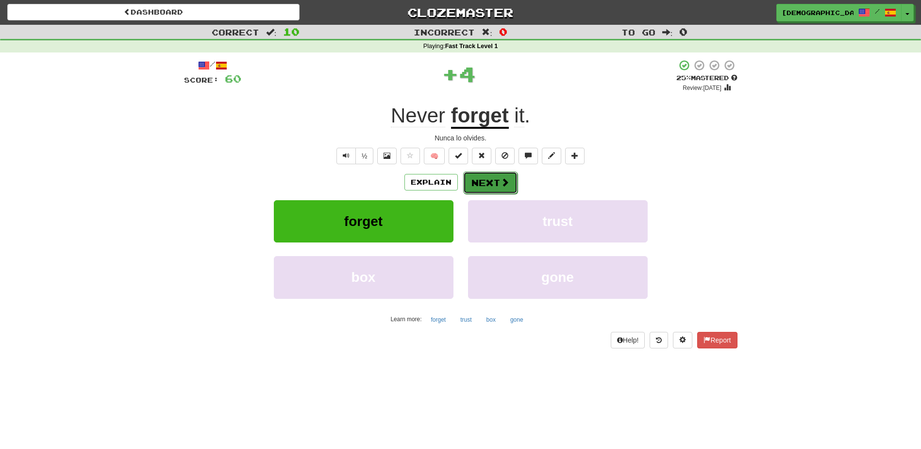
click at [496, 182] on button "Next" at bounding box center [490, 182] width 54 height 22
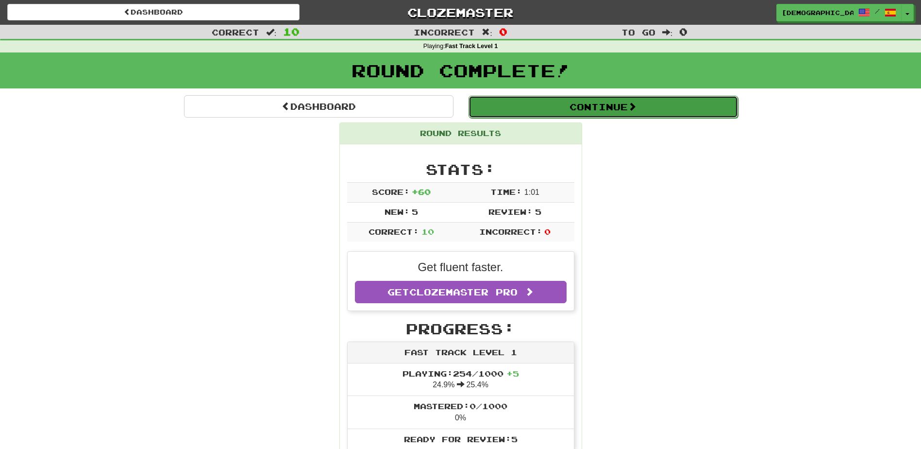
click at [547, 103] on button "Continue" at bounding box center [604, 107] width 270 height 22
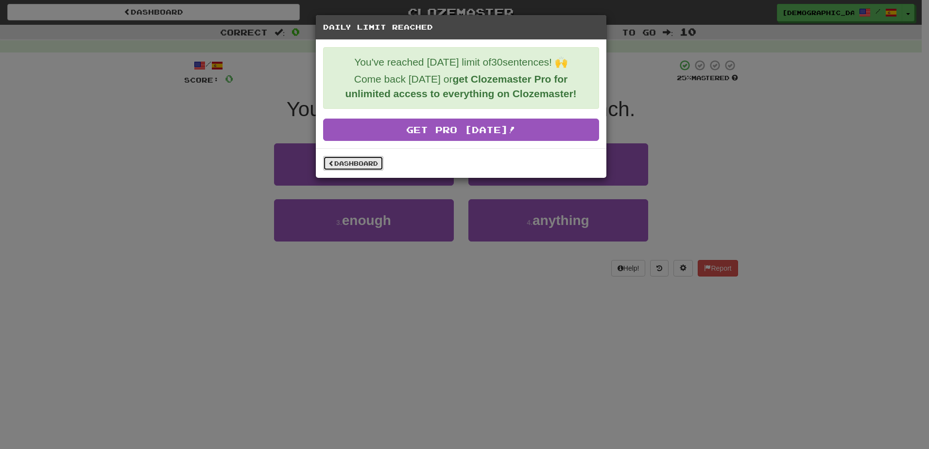
click at [363, 161] on link "Dashboard" at bounding box center [353, 163] width 60 height 15
